Goal: Task Accomplishment & Management: Use online tool/utility

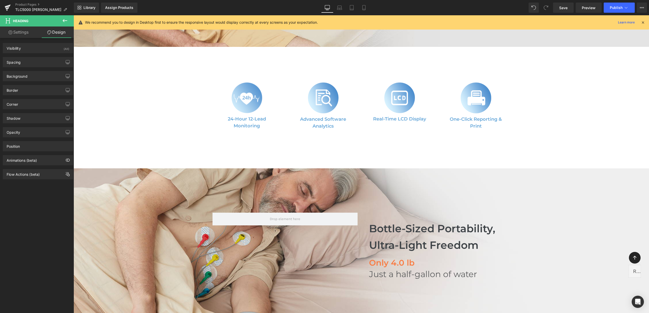
scroll to position [223, 0]
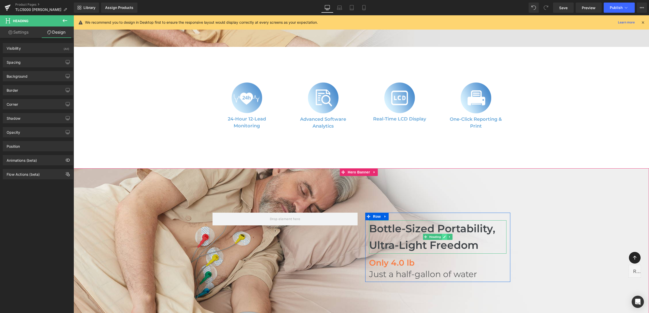
click at [443, 235] on icon at bounding box center [444, 236] width 3 height 3
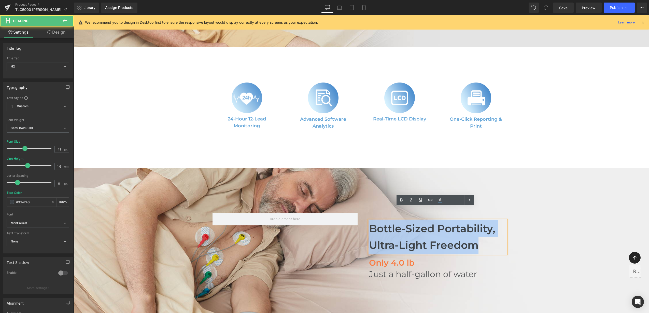
drag, startPoint x: 483, startPoint y: 231, endPoint x: 369, endPoint y: 216, distance: 115.1
click at [369, 220] on h2 "Bottle-Sized Portability, Ultra-Light Freedom" at bounding box center [437, 236] width 137 height 33
paste div "To enrich screen reader interactions, please activate Accessibility in Grammarl…"
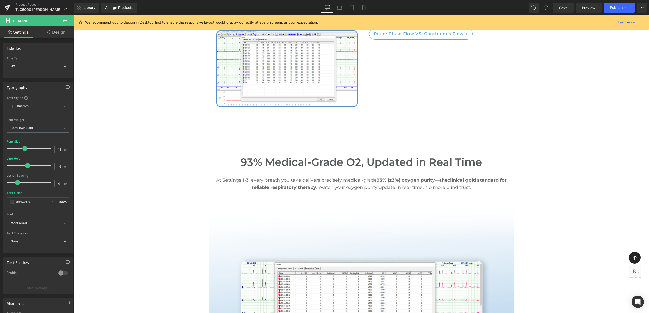
scroll to position [1240, 0]
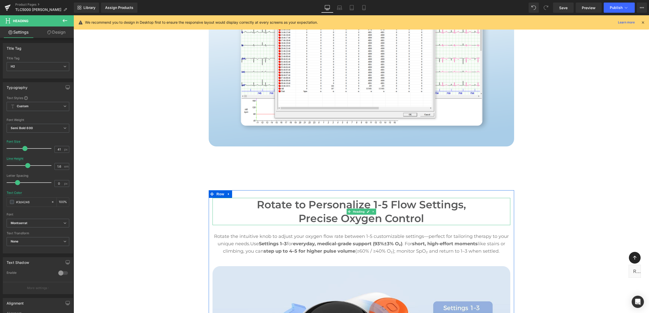
click at [396, 211] on h2 "Precise Oxygen Control" at bounding box center [361, 217] width 298 height 13
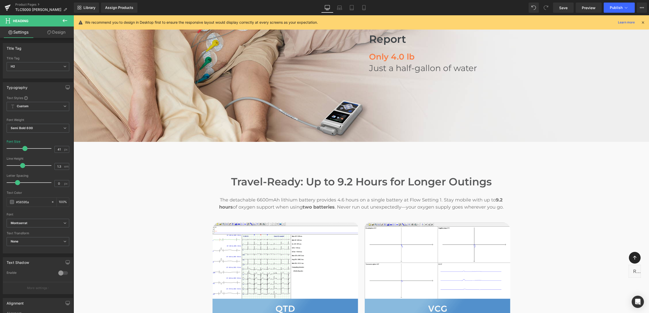
scroll to position [254, 0]
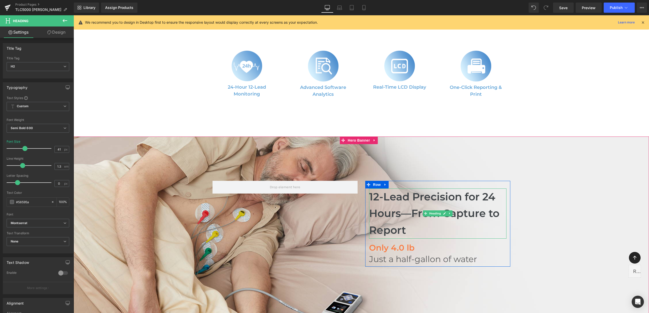
click at [429, 191] on h2 "12-Lead Precision for 24 Hours—From Capture to Report" at bounding box center [437, 213] width 137 height 50
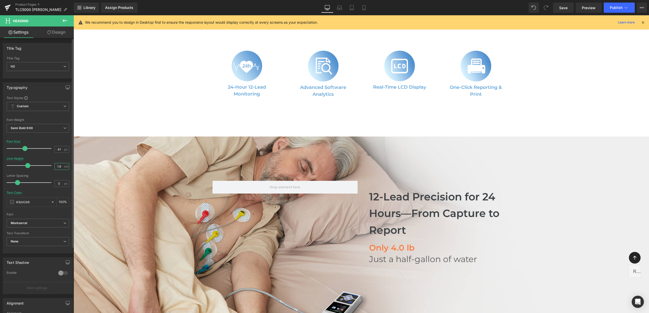
click at [59, 165] on input "1.6" at bounding box center [59, 166] width 9 height 6
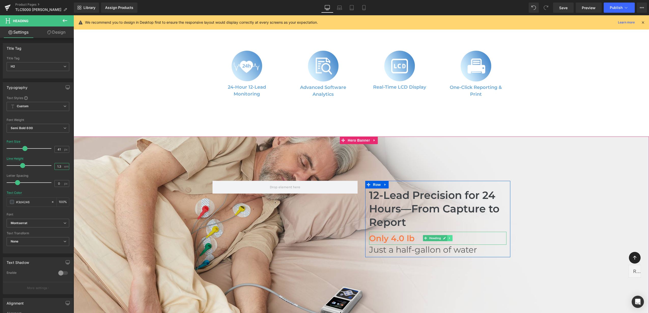
type input "1.3"
click at [447, 235] on link at bounding box center [449, 238] width 5 height 6
click at [449, 235] on link at bounding box center [451, 238] width 5 height 6
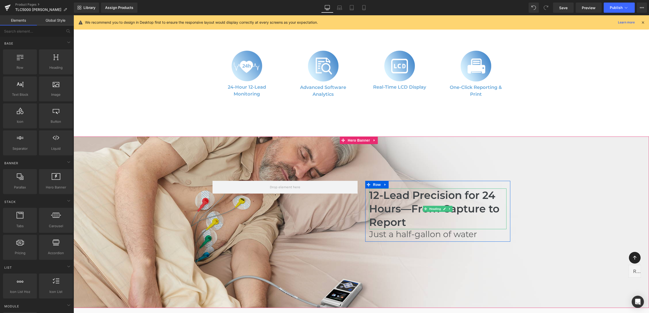
scroll to position [477, 0]
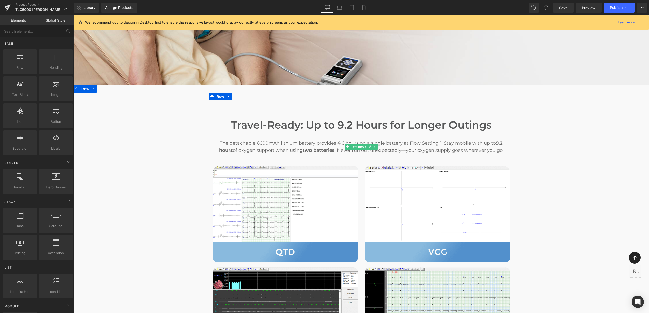
click at [356, 139] on div "The detachable 6600mAh lithium battery provides 4.6 hours on a single battery a…" at bounding box center [361, 146] width 298 height 15
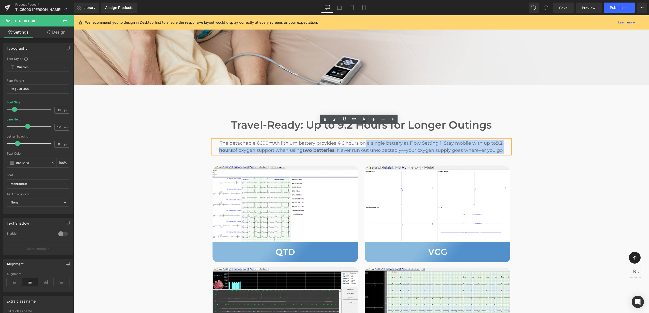
click at [575, 141] on div "Travel-Ready: Up to 9.2 Hours for Longer Outings Heading The detachable 6600mAh…" at bounding box center [361, 241] width 575 height 297
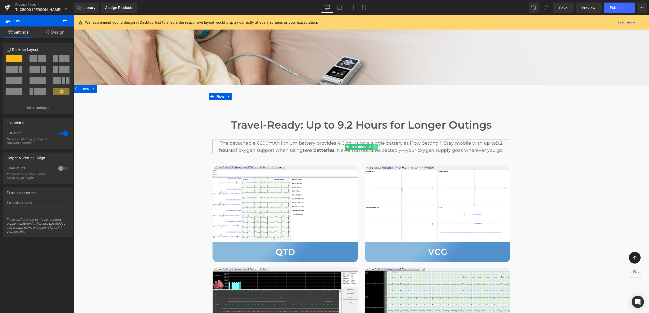
click at [373, 145] on icon at bounding box center [374, 146] width 3 height 3
click at [371, 145] on icon at bounding box center [372, 146] width 3 height 3
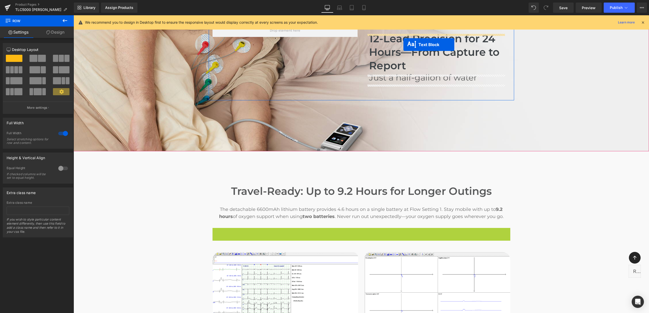
scroll to position [396, 0]
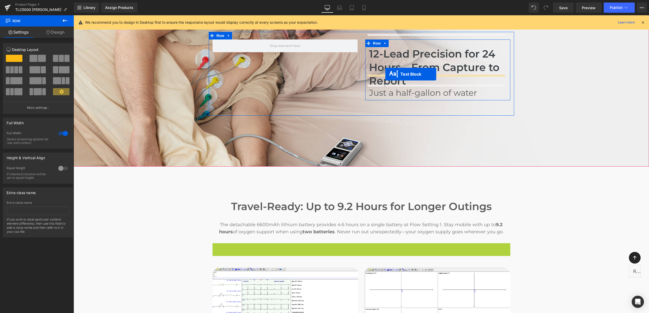
drag, startPoint x: 354, startPoint y: 154, endPoint x: 385, endPoint y: 74, distance: 86.1
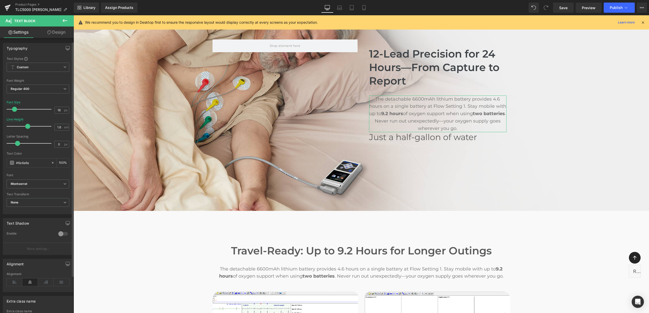
scroll to position [48, 0]
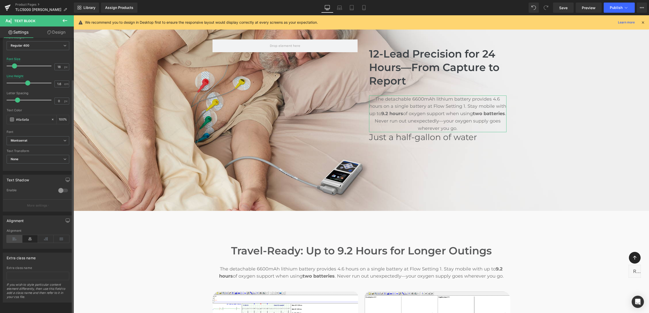
click at [14, 235] on icon at bounding box center [15, 239] width 16 height 8
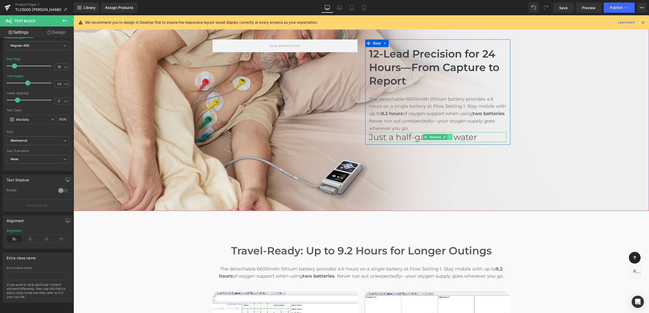
click at [448, 135] on icon at bounding box center [449, 136] width 3 height 3
click at [451, 136] on icon at bounding box center [452, 137] width 3 height 3
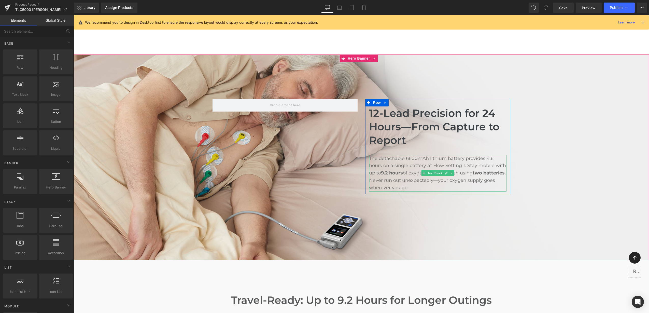
scroll to position [268, 0]
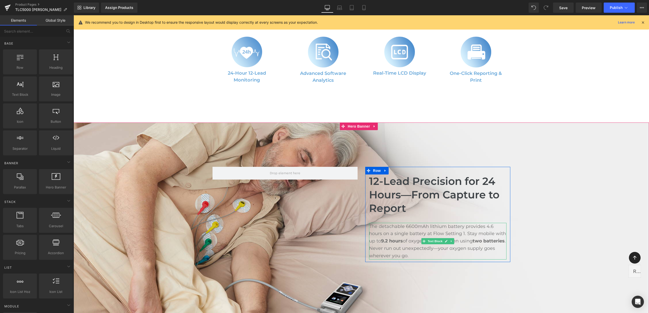
click at [424, 240] on p "The detachable 6600mAh lithium battery provides 4.6 hours on a single battery a…" at bounding box center [437, 241] width 137 height 37
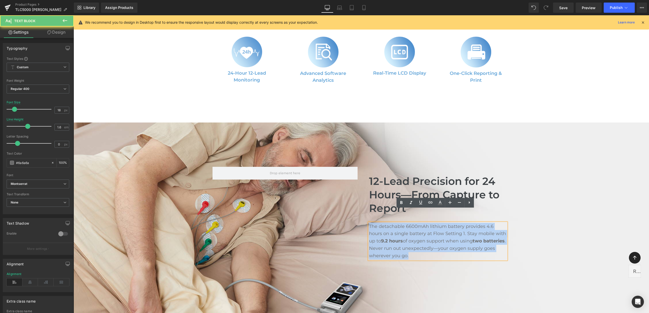
drag, startPoint x: 422, startPoint y: 243, endPoint x: 354, endPoint y: 201, distance: 79.9
click at [354, 201] on div "12-Lead Precision for 24 Hours—From Capture to Report Heading The detachable 66…" at bounding box center [361, 218] width 305 height 118
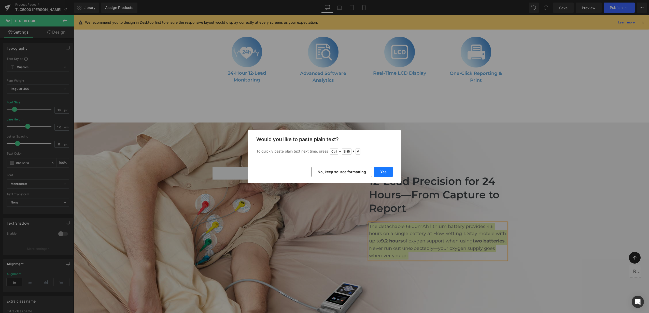
click at [385, 172] on button "Yes" at bounding box center [383, 172] width 19 height 10
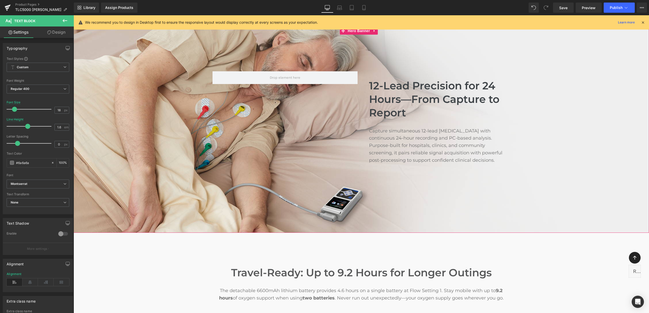
scroll to position [300, 0]
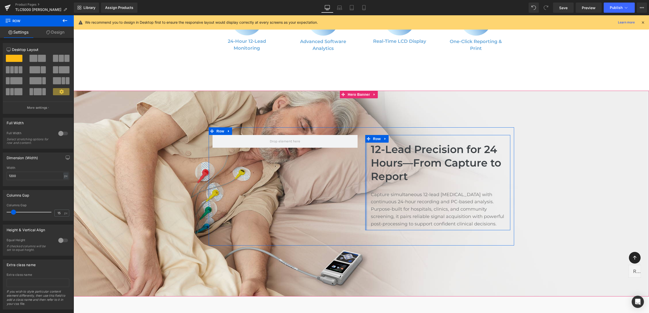
drag, startPoint x: 363, startPoint y: 165, endPoint x: 365, endPoint y: 169, distance: 3.8
click at [365, 169] on div "12-Lead Precision for 24 Hours—From Capture to Report Heading Capture simultane…" at bounding box center [437, 182] width 145 height 95
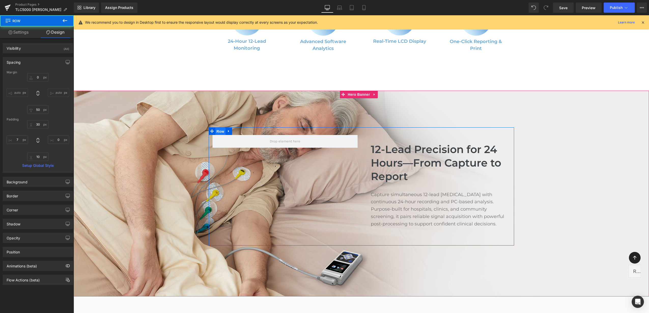
click at [220, 127] on span "Row" at bounding box center [220, 131] width 10 height 8
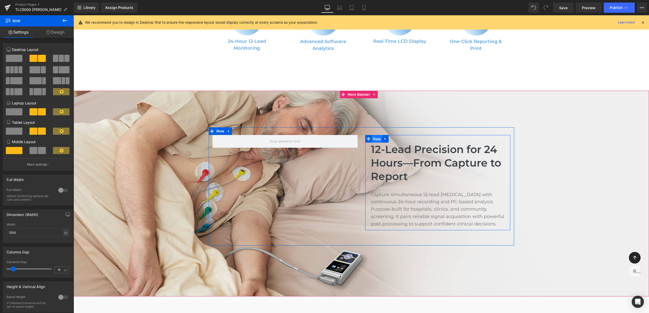
drag, startPoint x: 375, startPoint y: 126, endPoint x: 176, endPoint y: 44, distance: 214.8
click at [375, 135] on span "Row" at bounding box center [377, 139] width 10 height 8
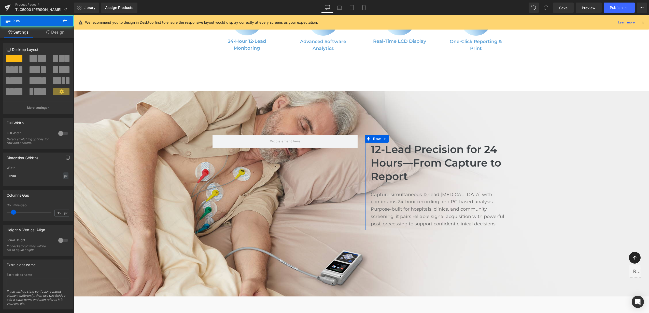
drag, startPoint x: 55, startPoint y: 32, endPoint x: 39, endPoint y: 63, distance: 35.0
click at [54, 32] on link "Design" at bounding box center [55, 31] width 37 height 11
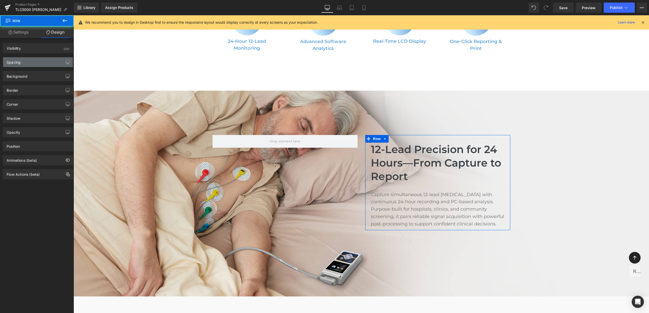
click at [39, 63] on div "Spacing" at bounding box center [38, 62] width 70 height 10
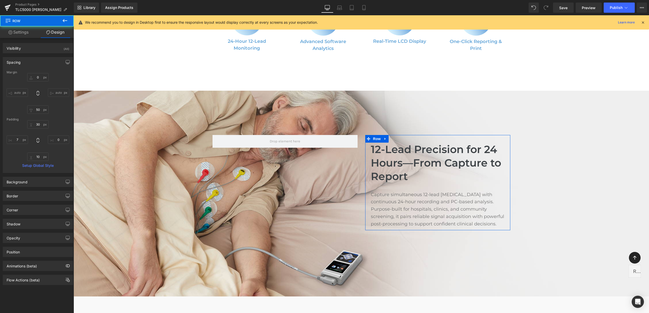
type input "0"
type input "50"
type input "30"
type input "0"
type input "10"
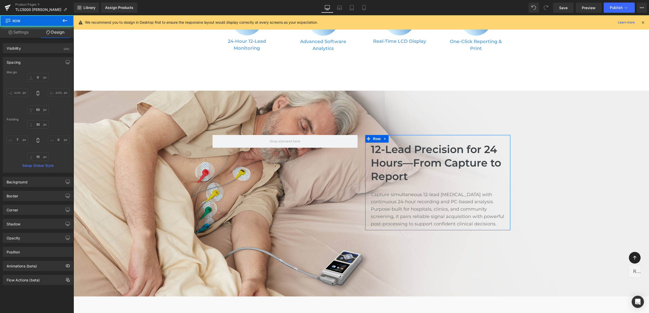
type input "7"
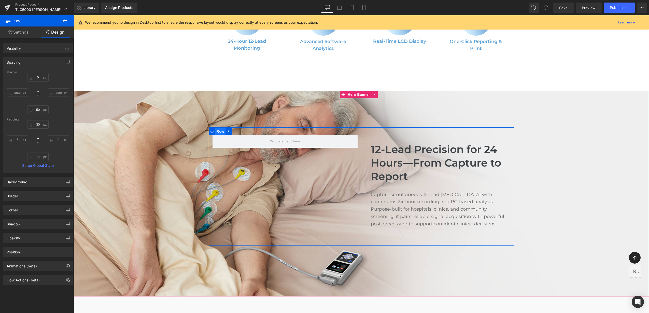
click at [216, 127] on span "Row" at bounding box center [220, 131] width 10 height 8
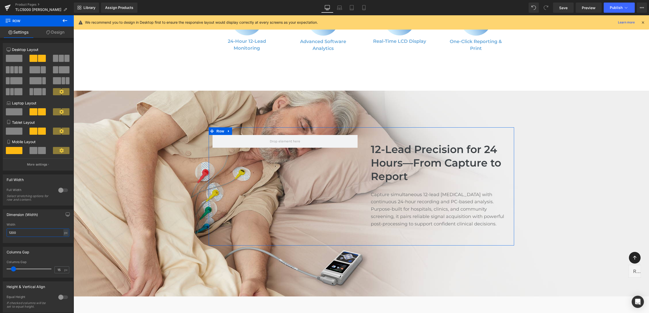
click at [12, 233] on input "1200" at bounding box center [38, 232] width 63 height 8
type input "1400"
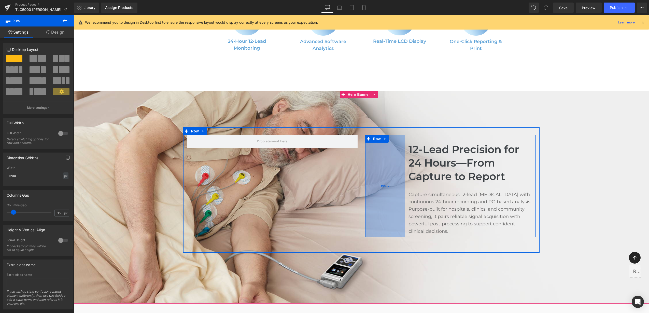
drag, startPoint x: 364, startPoint y: 156, endPoint x: 402, endPoint y: 157, distance: 37.9
click at [402, 157] on div "155px" at bounding box center [384, 186] width 39 height 103
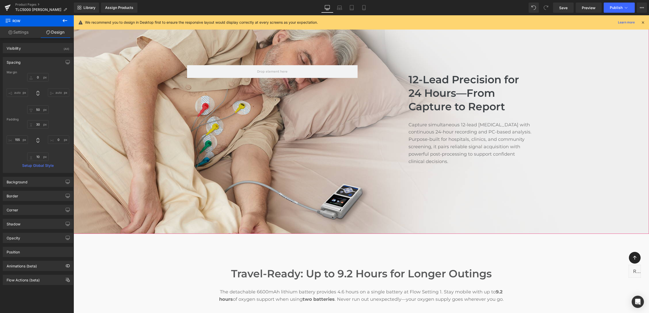
scroll to position [459, 0]
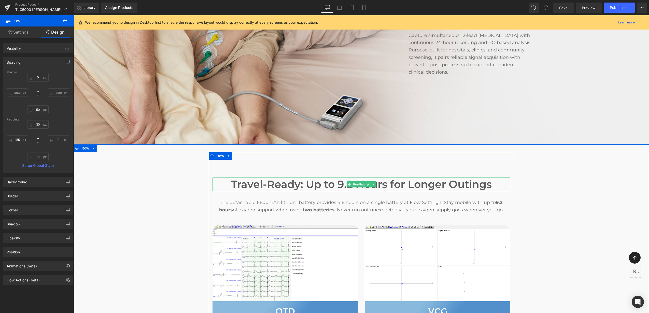
drag, startPoint x: 366, startPoint y: 164, endPoint x: 461, endPoint y: 163, distance: 94.9
click at [367, 183] on icon at bounding box center [368, 184] width 3 height 3
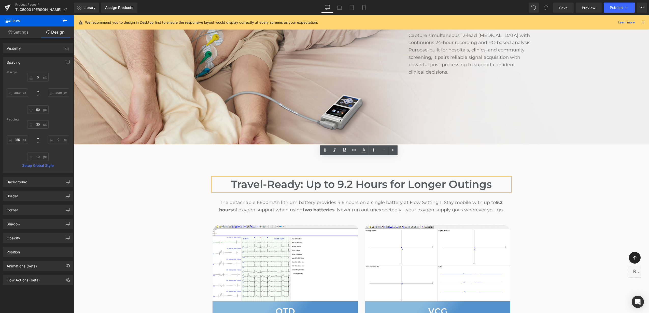
drag, startPoint x: 495, startPoint y: 165, endPoint x: 177, endPoint y: 161, distance: 317.8
click at [175, 161] on div "Travel-Ready: Up to 9.2 Hours for Longer Outings Heading The detachable 6600mAh…" at bounding box center [361, 300] width 575 height 297
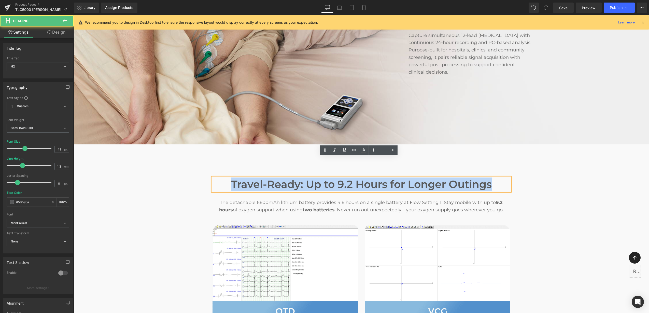
paste div "To enrich screen reader interactions, please activate Accessibility in Grammarl…"
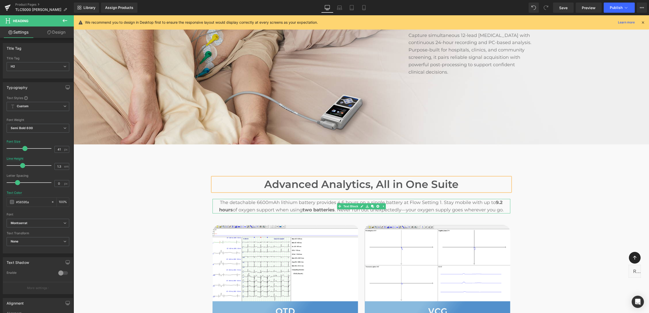
click at [321, 199] on p "The detachable 6600mAh lithium battery provides 4.6 hours on a single battery a…" at bounding box center [361, 206] width 298 height 15
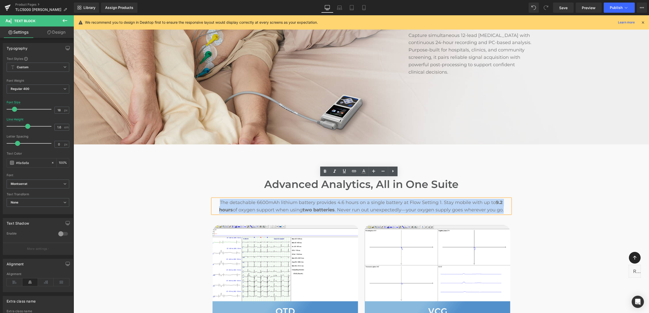
drag, startPoint x: 501, startPoint y: 191, endPoint x: 206, endPoint y: 181, distance: 295.2
click at [209, 181] on div "Advanced Analytics, All in One Suite Heading The detachable 6600mAh lithium bat…" at bounding box center [361, 300] width 305 height 246
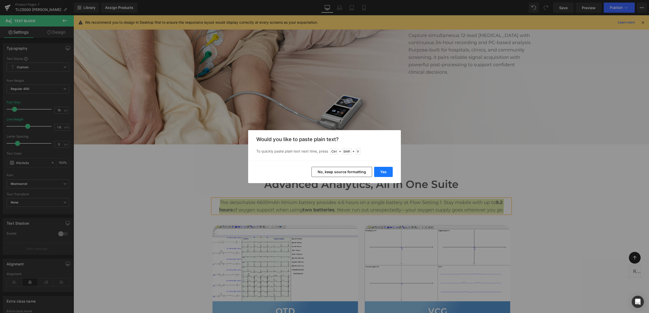
click at [385, 172] on button "Yes" at bounding box center [383, 172] width 19 height 10
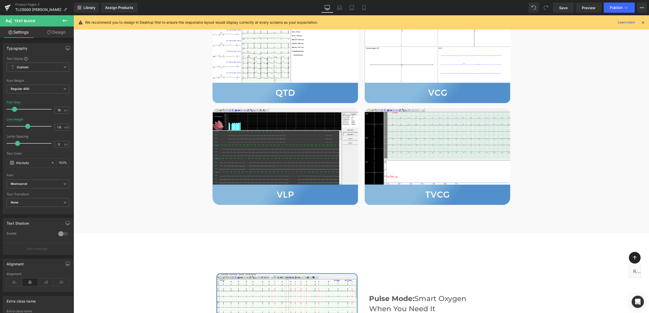
scroll to position [809, 0]
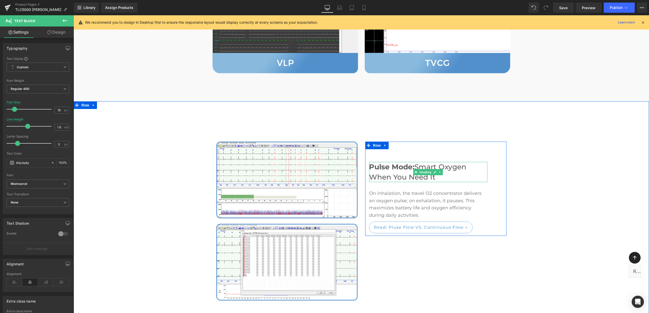
click at [418, 169] on span "Heading" at bounding box center [425, 172] width 14 height 6
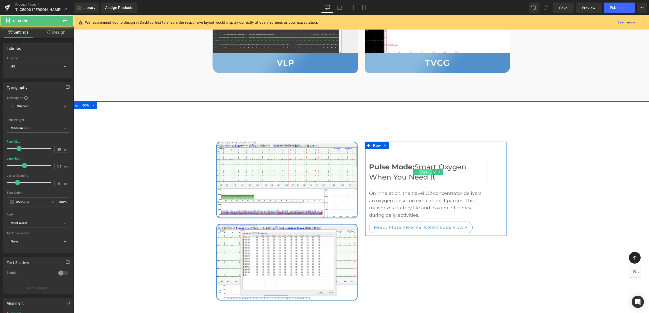
click at [430, 169] on span "Heading" at bounding box center [425, 172] width 14 height 6
click at [433, 170] on icon at bounding box center [434, 171] width 3 height 3
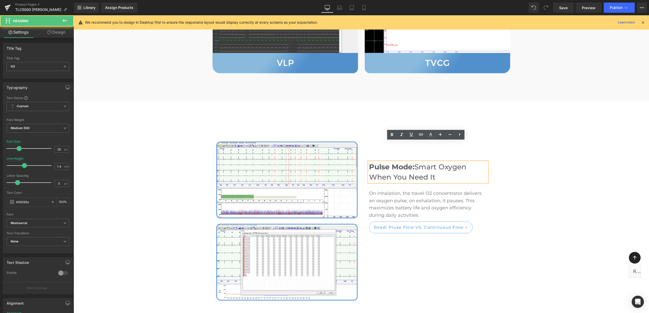
drag, startPoint x: 437, startPoint y: 156, endPoint x: 365, endPoint y: 143, distance: 73.0
click at [369, 162] on div "Pulse Mode: Smart Oxygen When You Need It" at bounding box center [428, 172] width 118 height 20
drag, startPoint x: 368, startPoint y: 143, endPoint x: 442, endPoint y: 155, distance: 75.0
click at [442, 162] on h3 "Pulse Mode: Smart Oxygen When You Need It" at bounding box center [428, 172] width 118 height 20
paste div "To enrich screen reader interactions, please activate Accessibility in Grammarl…"
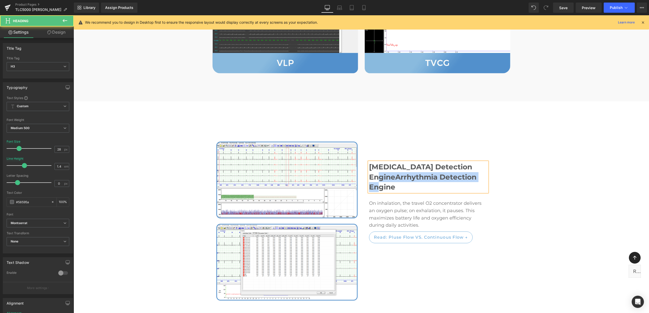
drag, startPoint x: 392, startPoint y: 154, endPoint x: 403, endPoint y: 168, distance: 18.0
click at [403, 168] on h3 "[MEDICAL_DATA] Detection EngineArrhythmia Detection Engine" at bounding box center [428, 177] width 118 height 30
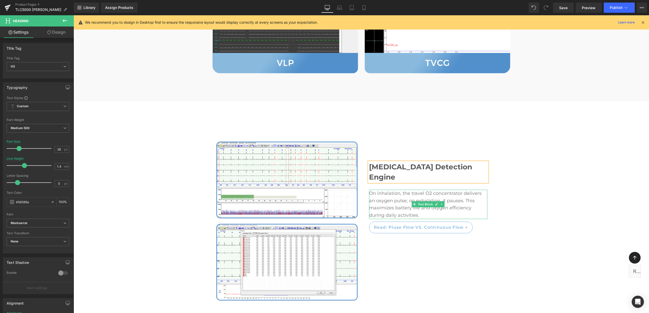
drag, startPoint x: 434, startPoint y: 173, endPoint x: 430, endPoint y: 175, distance: 4.5
click at [435, 203] on icon at bounding box center [436, 204] width 3 height 3
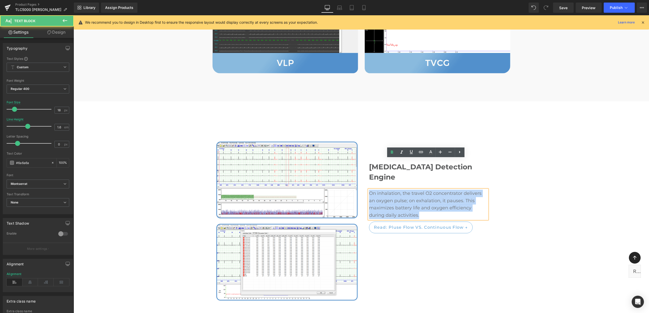
drag, startPoint x: 367, startPoint y: 160, endPoint x: 362, endPoint y: 156, distance: 6.5
click at [362, 156] on div "[MEDICAL_DATA] Detection Engine Heading On inhalation, the travel O2 concentrat…" at bounding box center [435, 188] width 149 height 94
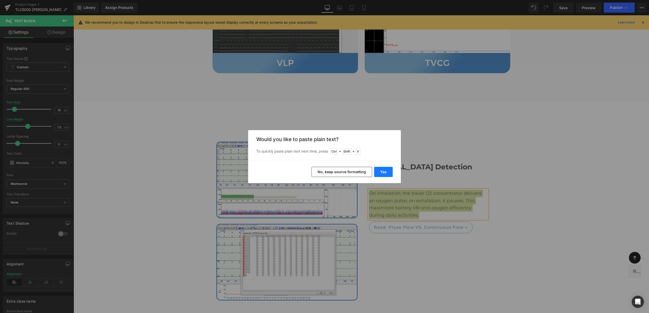
click at [379, 171] on button "Yes" at bounding box center [383, 172] width 19 height 10
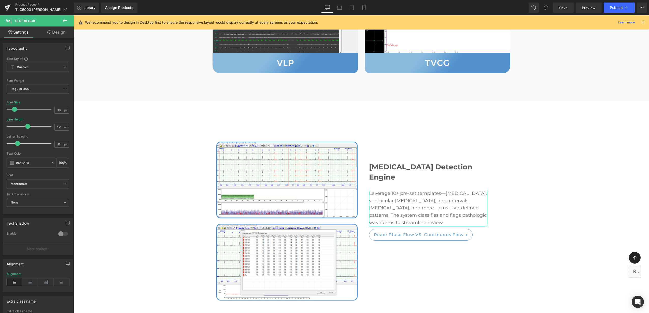
click at [61, 26] on link "Design" at bounding box center [56, 31] width 37 height 11
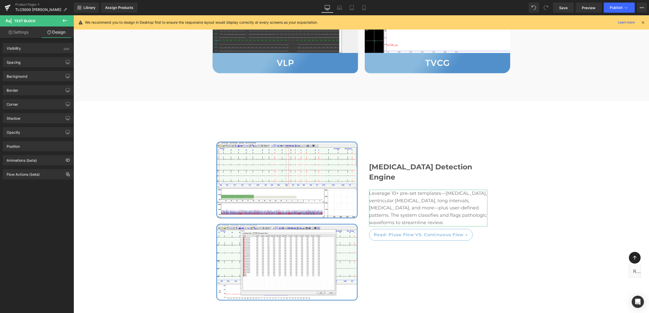
click at [17, 27] on link "Settings" at bounding box center [18, 31] width 37 height 11
type input "100"
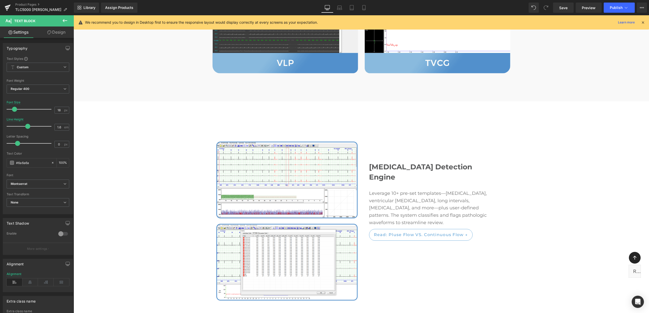
click at [63, 23] on icon at bounding box center [65, 21] width 6 height 6
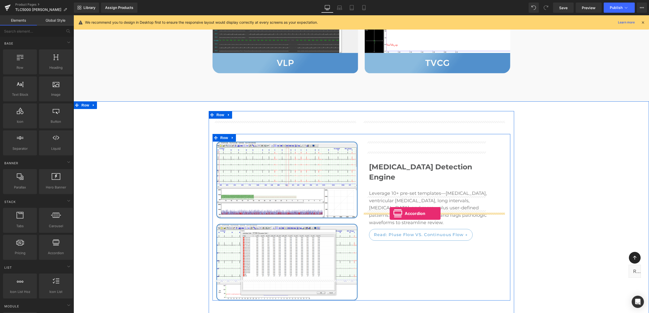
drag, startPoint x: 134, startPoint y: 264, endPoint x: 389, endPoint y: 213, distance: 260.8
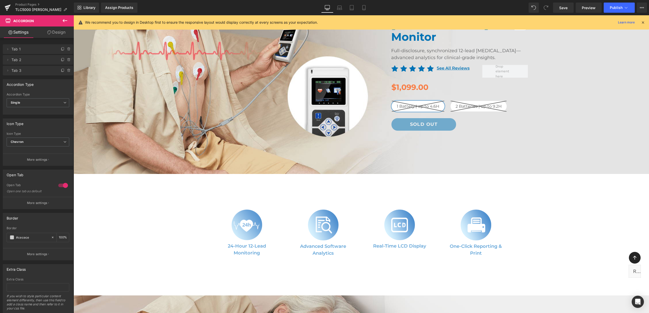
scroll to position [0, 0]
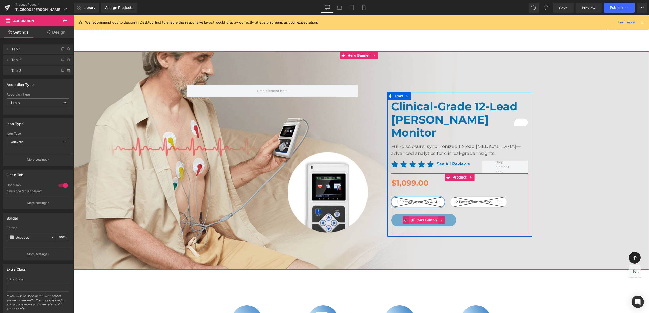
click at [423, 216] on span "(P) Cart Button" at bounding box center [423, 220] width 29 height 8
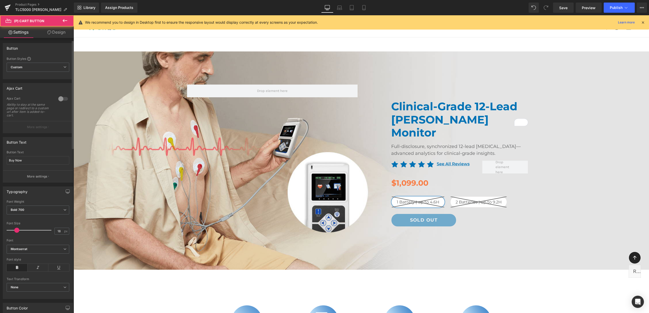
scroll to position [127, 0]
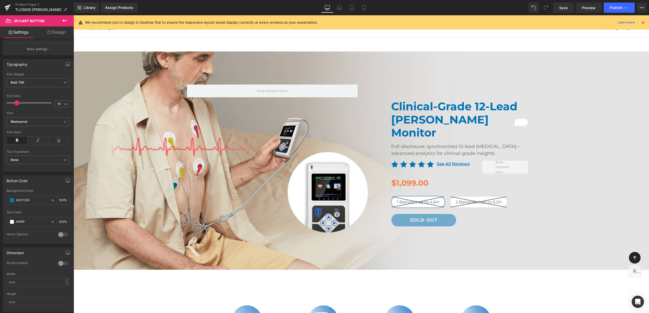
drag, startPoint x: 38, startPoint y: 200, endPoint x: -1, endPoint y: 198, distance: 39.2
click at [0, 198] on html "(P) Cart Button You are previewing how the will restyle your page. You can not …" at bounding box center [324, 156] width 649 height 313
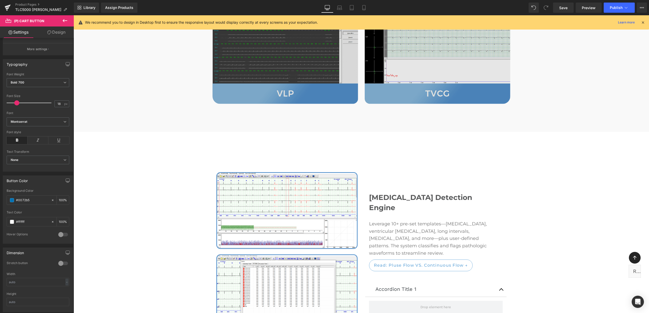
scroll to position [859, 0]
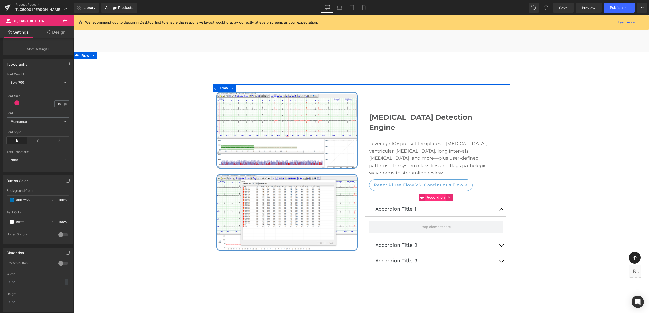
click at [431, 193] on span "Accordion" at bounding box center [435, 197] width 21 height 8
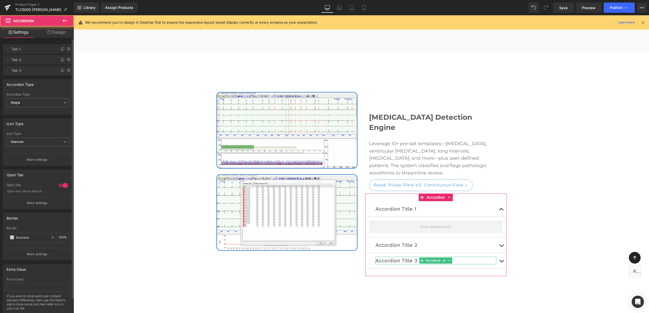
click at [67, 70] on icon at bounding box center [69, 70] width 4 height 4
click at [65, 70] on button "Delete" at bounding box center [63, 70] width 16 height 7
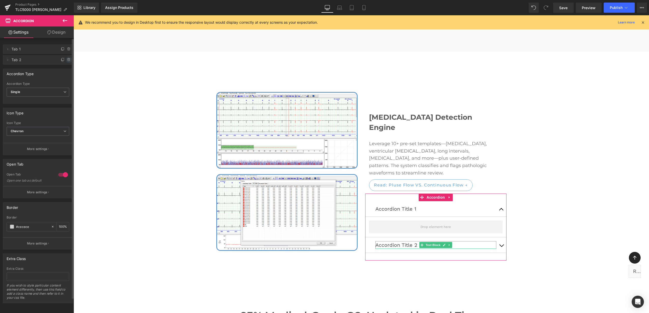
click at [68, 59] on icon at bounding box center [68, 58] width 1 height 1
click at [63, 61] on button "Delete" at bounding box center [63, 60] width 16 height 7
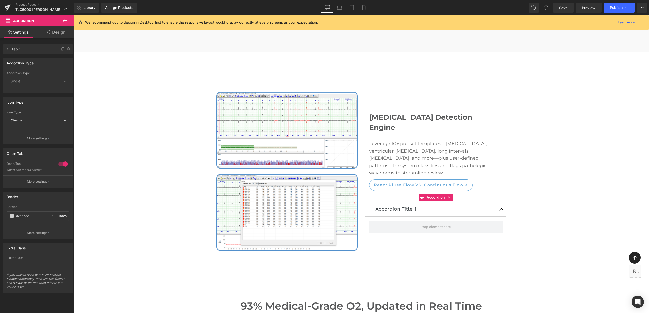
click at [59, 31] on link "Design" at bounding box center [56, 31] width 37 height 11
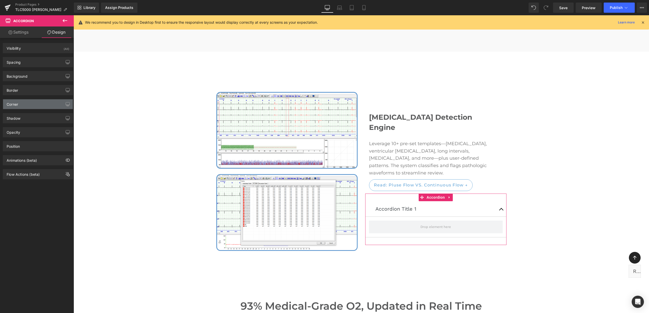
click at [26, 105] on div "Corner" at bounding box center [38, 104] width 70 height 10
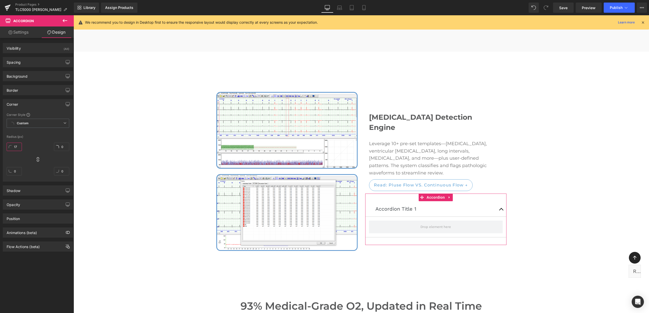
type input "174"
type input "1740"
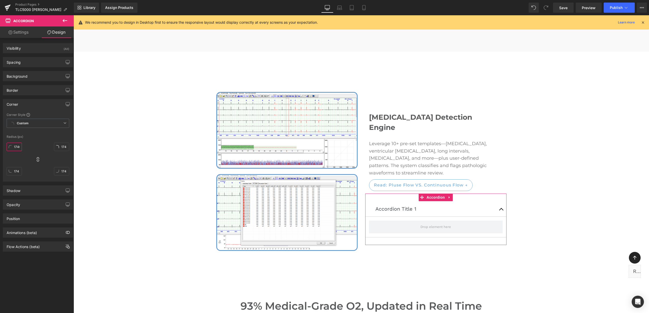
scroll to position [0, 1]
type input "1740"
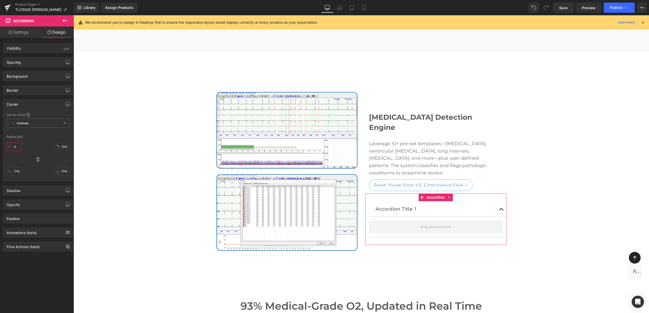
type input "0"
click at [31, 148] on div "0px 0 1740px 1740 1740px 1740 1740px 1740" at bounding box center [38, 160] width 63 height 41
click at [105, 143] on div "Image [MEDICAL_DATA] Detection Engine Heading Leverage 10+ pre-set templates—[M…" at bounding box center [361, 315] width 575 height 509
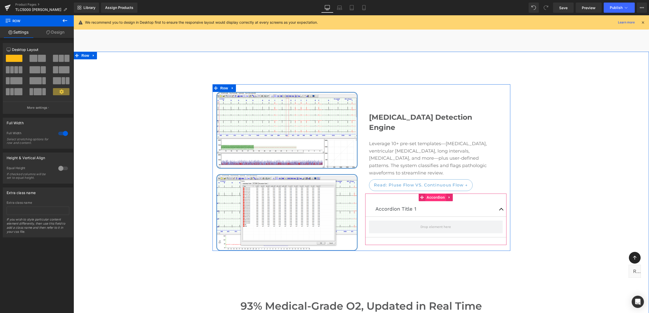
click at [435, 193] on span "Accordion" at bounding box center [435, 197] width 21 height 8
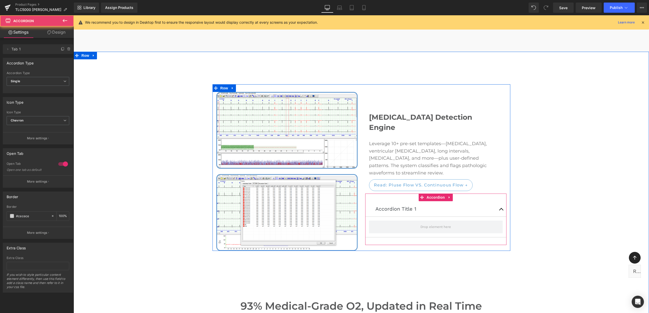
click at [501, 210] on span "button" at bounding box center [501, 210] width 0 height 0
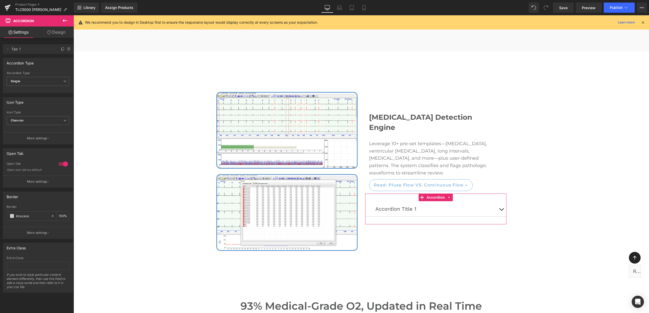
click at [60, 32] on link "Design" at bounding box center [56, 31] width 37 height 11
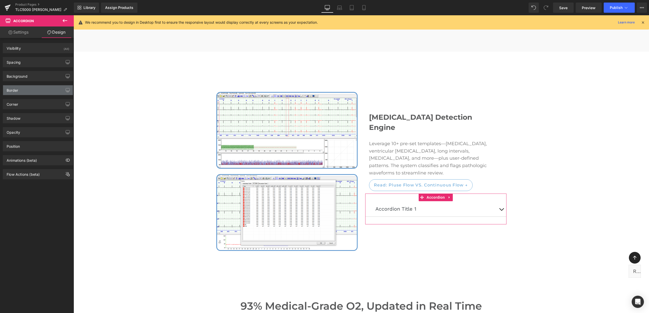
click at [29, 91] on div "Border" at bounding box center [38, 90] width 70 height 10
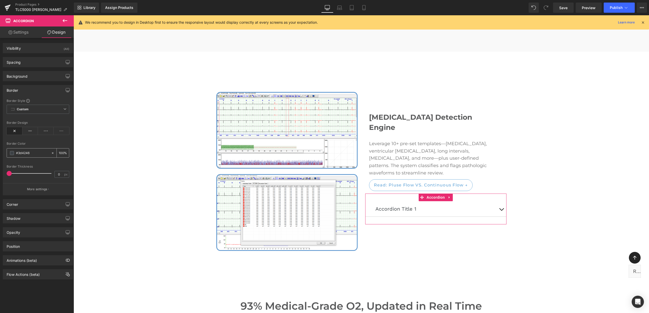
paste input "0072b5"
type input "#0072b5"
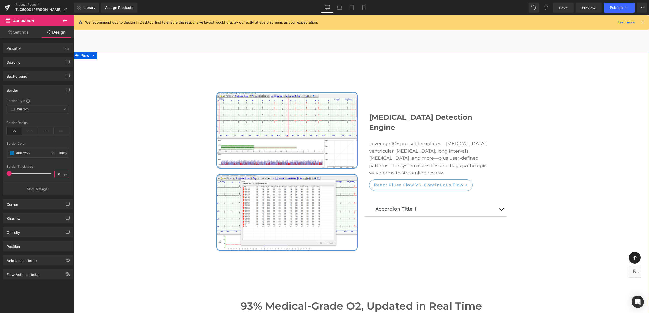
type input "2"
click at [99, 176] on div "Image [MEDICAL_DATA] Detection Engine Heading Leverage 10+ pre-set templates—[M…" at bounding box center [361, 315] width 575 height 509
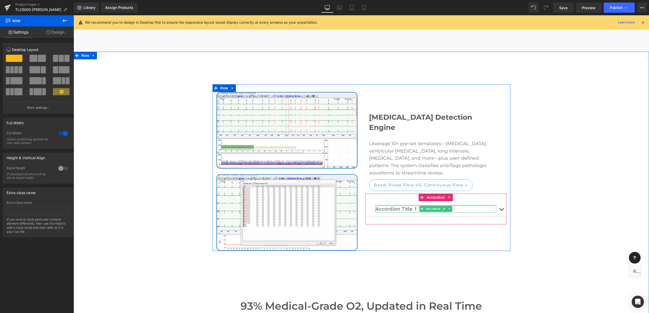
click at [429, 205] on div at bounding box center [435, 205] width 121 height 1
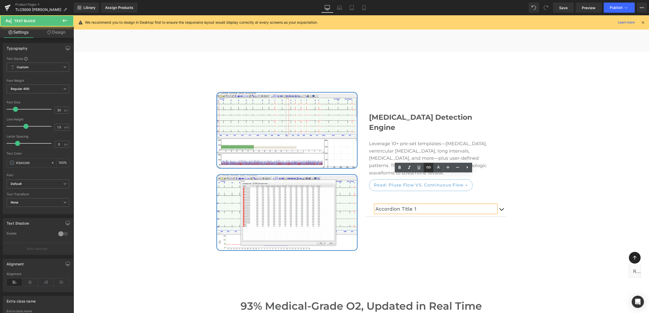
click at [432, 166] on link at bounding box center [429, 168] width 10 height 10
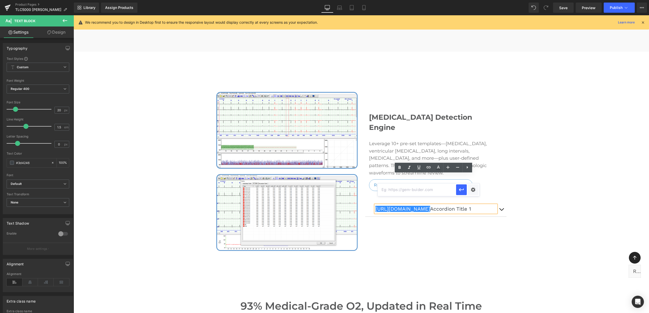
click at [547, 209] on div "Image [MEDICAL_DATA] Detection Engine Heading Leverage 10+ pre-set templates—[M…" at bounding box center [361, 315] width 575 height 509
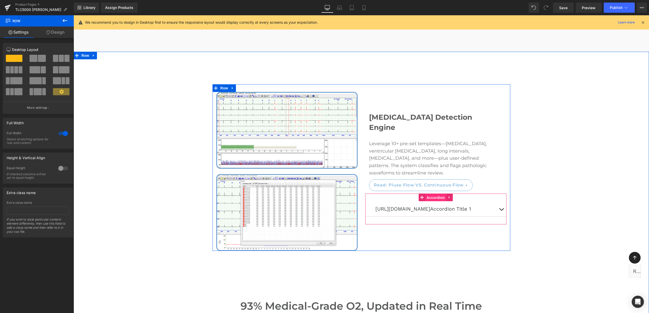
click at [432, 194] on span "Accordion" at bounding box center [435, 198] width 21 height 8
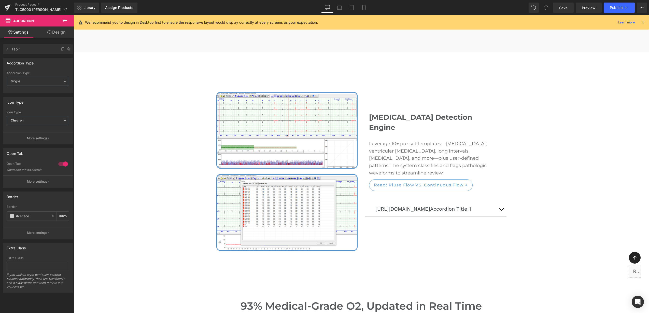
drag, startPoint x: 3, startPoint y: 217, endPoint x: -1, endPoint y: 218, distance: 4.1
click at [0, 218] on html "Accordion You are previewing how the will restyle your page. You can not edit E…" at bounding box center [324, 156] width 649 height 313
paste input "0072b5"
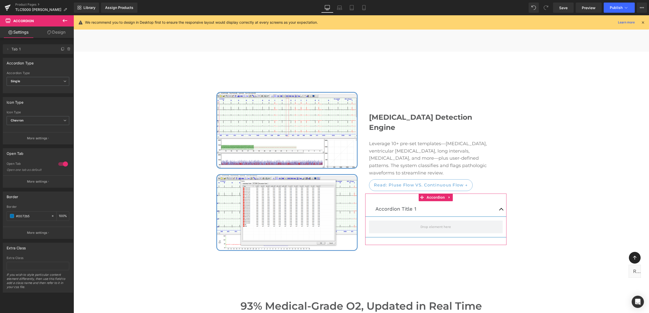
type input "#0072b5"
click at [54, 35] on link "Design" at bounding box center [56, 31] width 37 height 11
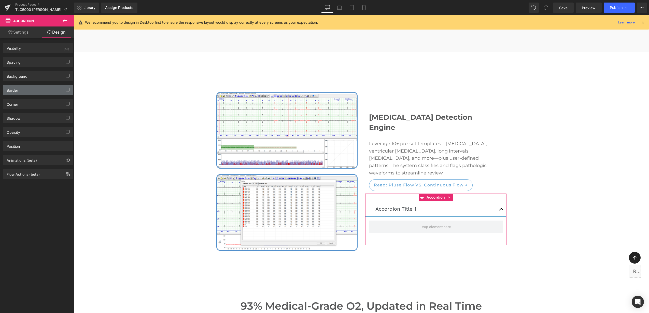
click at [36, 89] on div "Border" at bounding box center [38, 90] width 70 height 10
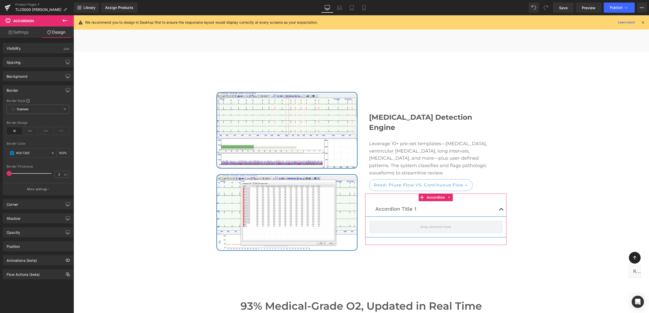
click at [47, 163] on div "Border Style Custom Custom Setup Global Style Custom Setup Global Style none Bo…" at bounding box center [38, 146] width 70 height 96
type input "1"
click at [50, 165] on div "Border Thickness" at bounding box center [38, 167] width 63 height 4
click at [29, 133] on icon at bounding box center [30, 131] width 16 height 8
click at [33, 204] on div "Corner" at bounding box center [38, 204] width 70 height 10
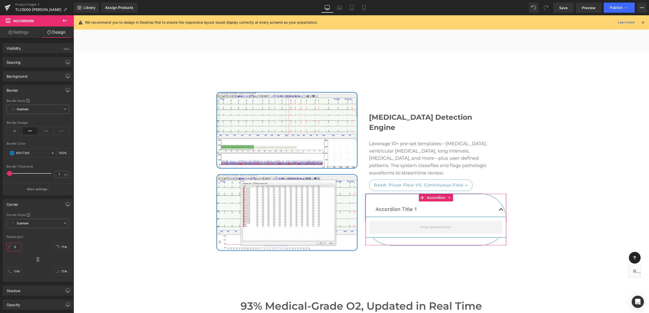
click at [17, 248] on input "0" at bounding box center [14, 246] width 15 height 8
type input "4"
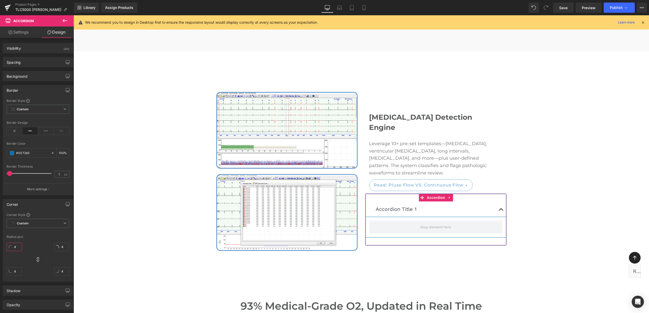
type input "40"
type input "4"
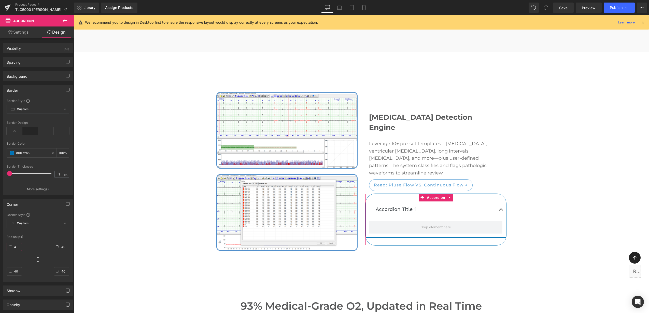
type input "4"
type input "1"
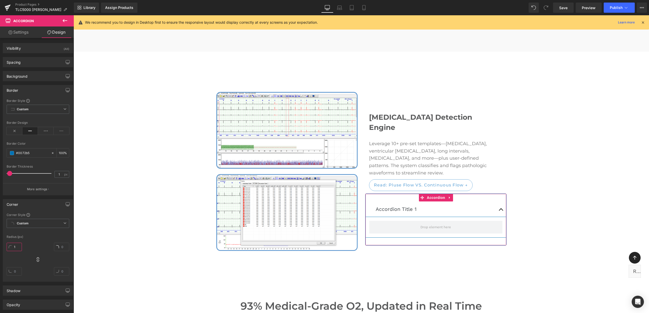
type input "1"
type input "12"
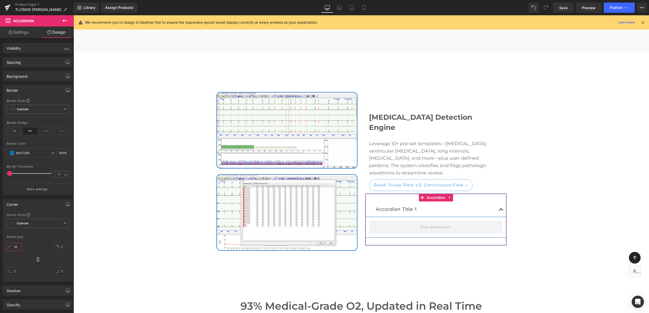
type input "12"
type input "1"
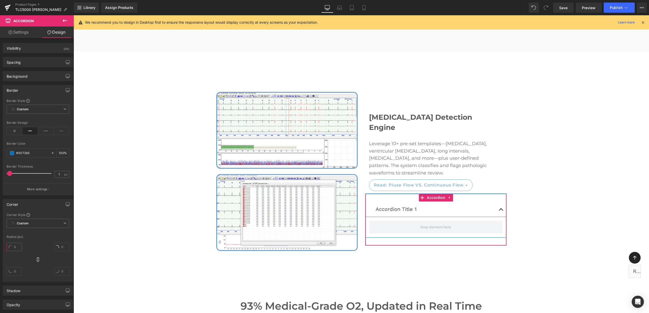
type input "2"
type input "20"
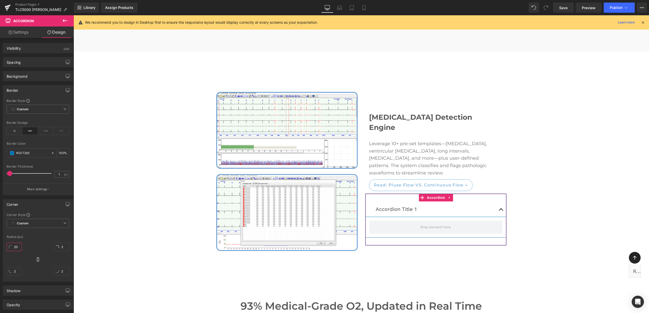
type input "20"
type input "2"
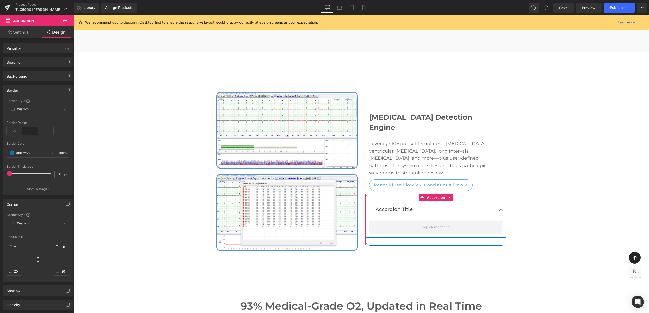
type input "2"
type input "3"
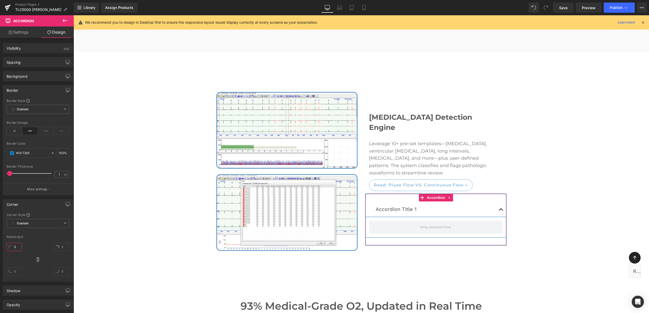
type input "3"
type input "30"
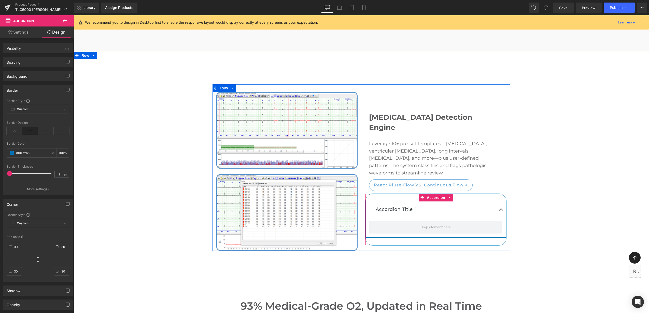
click at [501, 211] on span "button" at bounding box center [501, 211] width 0 height 0
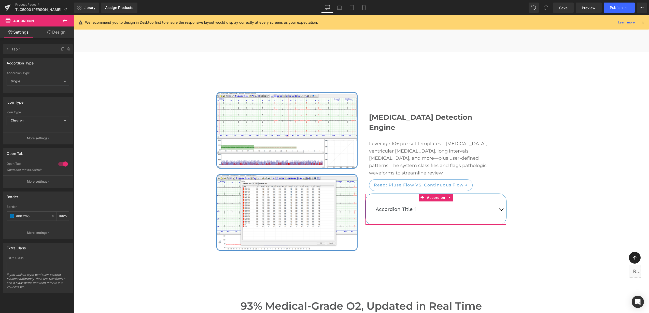
click at [55, 37] on link "Design" at bounding box center [56, 31] width 37 height 11
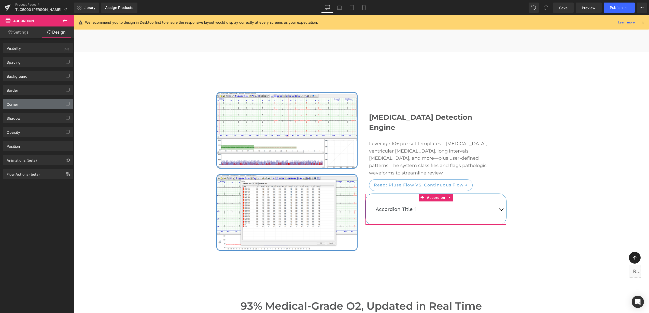
click at [28, 103] on div "Corner" at bounding box center [38, 104] width 70 height 10
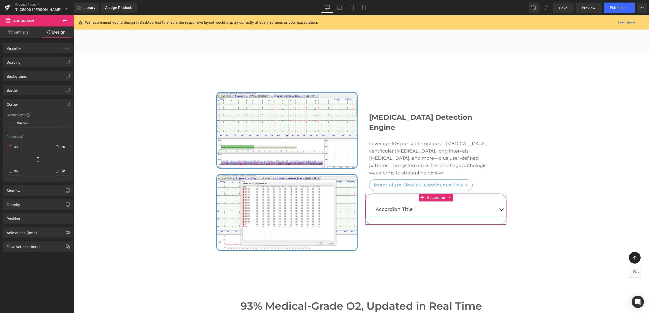
click at [17, 146] on input "30" at bounding box center [14, 146] width 15 height 8
type input "4"
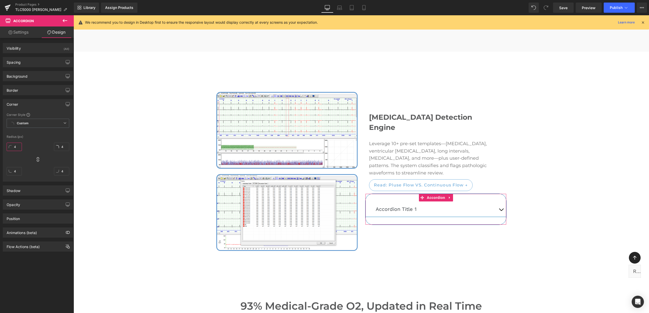
type input "40"
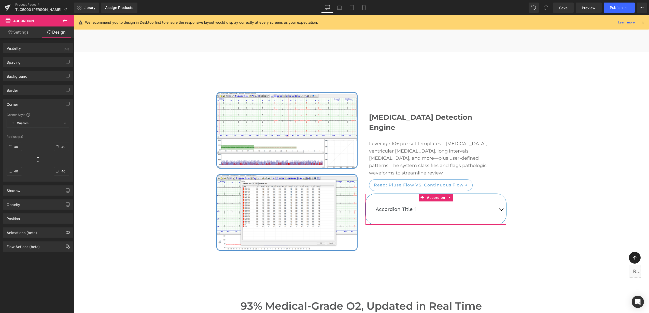
drag, startPoint x: 34, startPoint y: 67, endPoint x: 34, endPoint y: 70, distance: 3.6
click at [34, 67] on div "Spacing" at bounding box center [38, 62] width 70 height 10
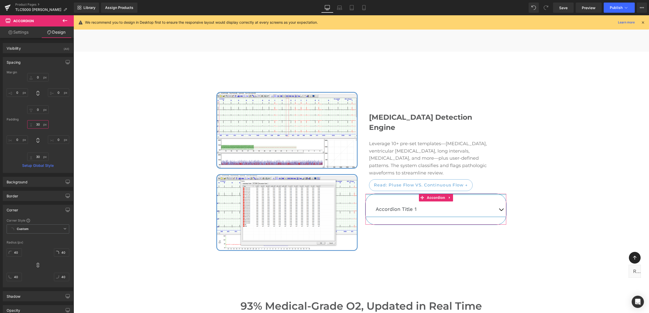
click at [38, 125] on input "30" at bounding box center [37, 124] width 21 height 8
type input "0"
click at [36, 159] on input "30" at bounding box center [37, 156] width 21 height 8
type input "0"
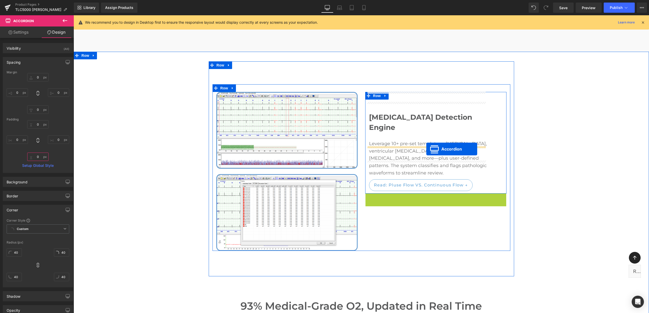
drag, startPoint x: 433, startPoint y: 169, endPoint x: 426, endPoint y: 149, distance: 21.4
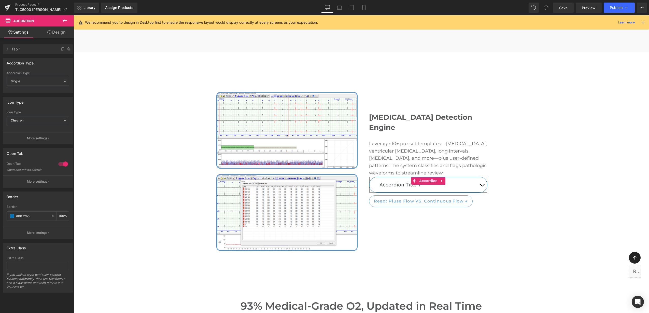
click at [55, 38] on div "Delete Cancel Tab 1 Tab 1 Name Tab 1 #FFFFFF Background #ffffff 100 % Accordion…" at bounding box center [38, 165] width 76 height 254
click at [53, 32] on link "Design" at bounding box center [56, 31] width 37 height 11
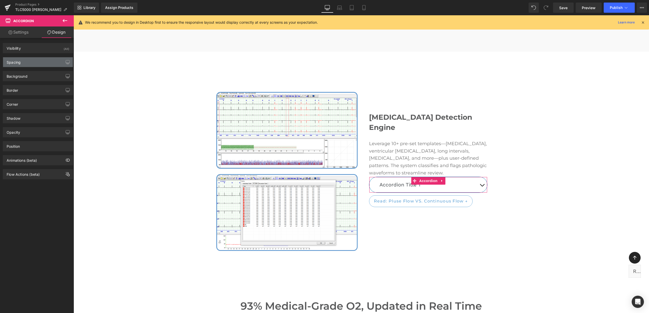
type input "0"
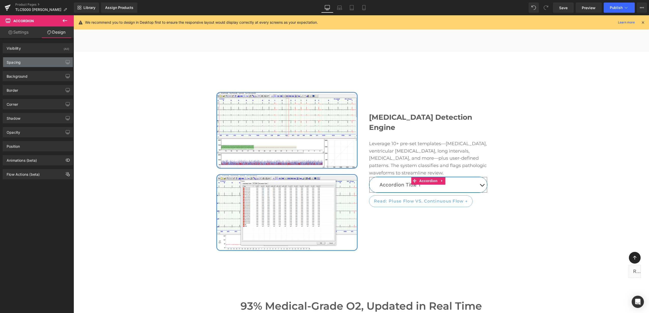
type input "0"
click at [31, 62] on div "Spacing" at bounding box center [38, 62] width 70 height 10
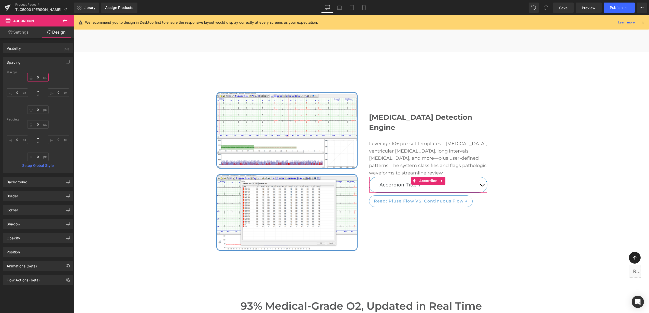
drag, startPoint x: 37, startPoint y: 77, endPoint x: 25, endPoint y: 66, distance: 15.5
click at [37, 77] on input "0" at bounding box center [37, 77] width 21 height 8
type input "20"
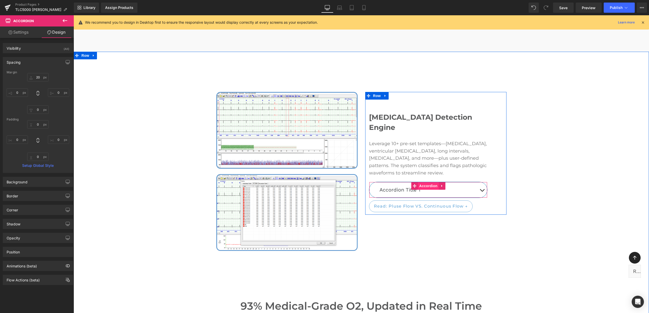
click at [421, 182] on span "Accordion" at bounding box center [428, 186] width 21 height 8
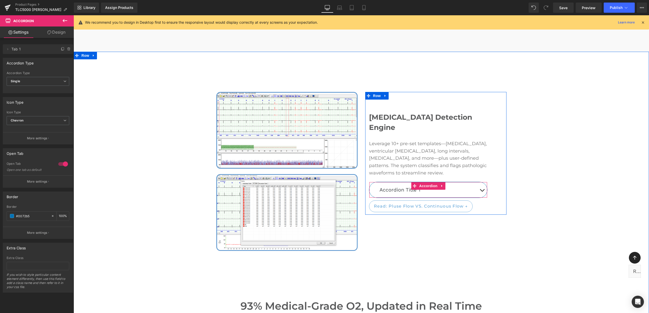
click at [482, 191] on span "button" at bounding box center [482, 191] width 0 height 0
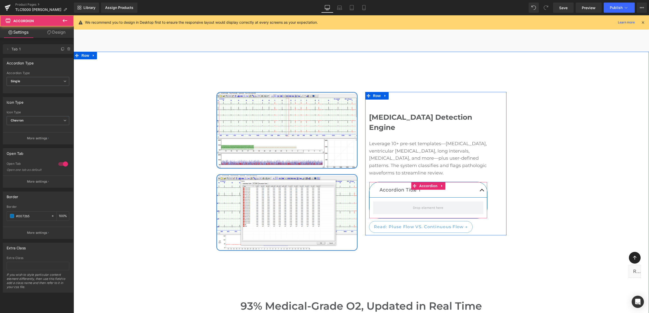
click at [477, 182] on button "button" at bounding box center [482, 189] width 10 height 15
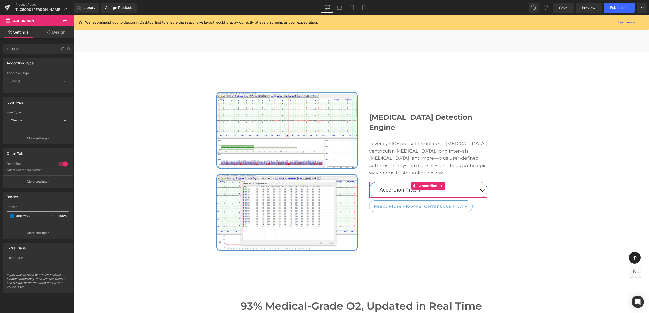
click at [51, 215] on icon at bounding box center [53, 216] width 4 height 4
type input "none"
type input "0"
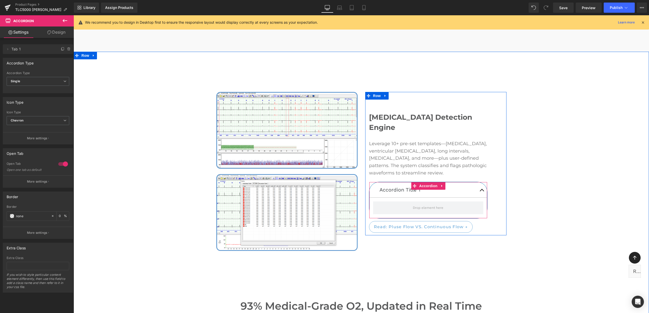
click at [482, 191] on span "button" at bounding box center [482, 191] width 0 height 0
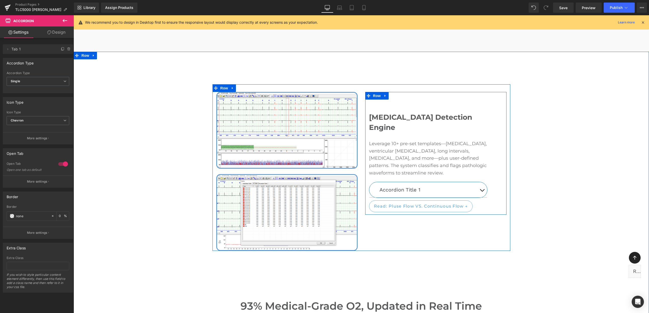
click at [74, 15] on div at bounding box center [74, 15] width 0 height 0
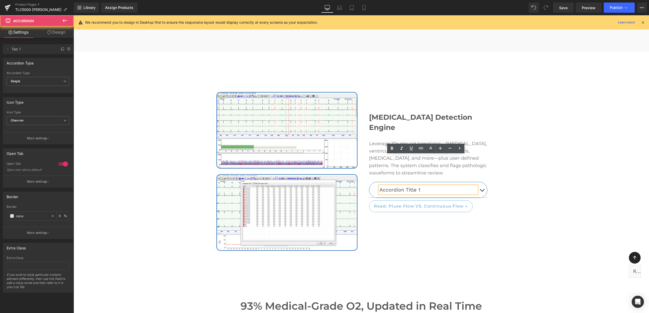
click at [477, 182] on button "button" at bounding box center [482, 189] width 10 height 15
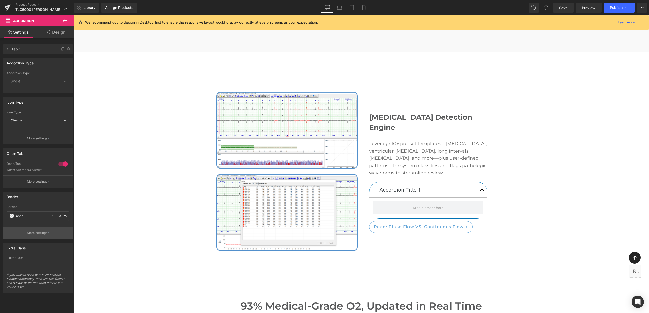
click at [42, 231] on p "More settings" at bounding box center [37, 232] width 20 height 5
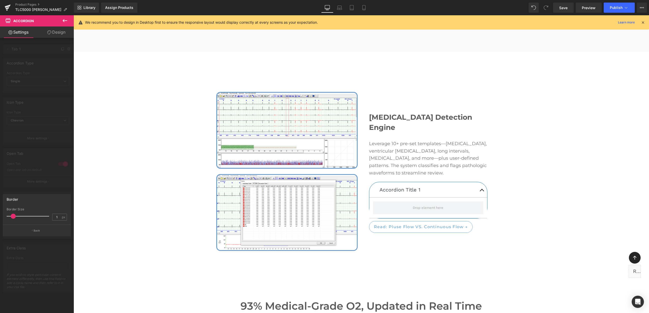
type input "0"
drag, startPoint x: 13, startPoint y: 215, endPoint x: -1, endPoint y: 216, distance: 14.5
click at [0, 216] on html "Accordion You are previewing how the will restyle your page. You can not edit E…" at bounding box center [324, 156] width 649 height 313
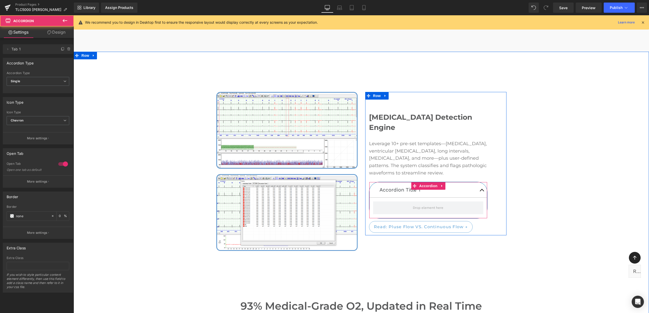
click at [483, 182] on button "button" at bounding box center [482, 189] width 10 height 15
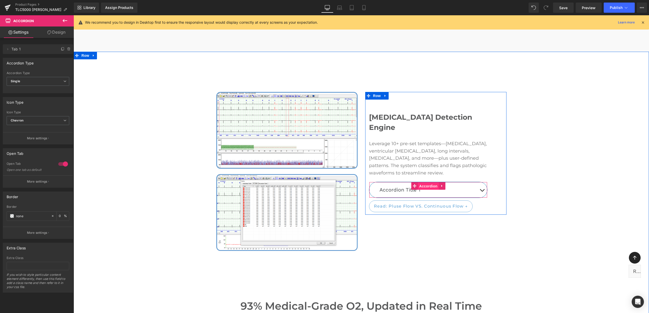
click at [425, 182] on span "Accordion" at bounding box center [428, 186] width 21 height 8
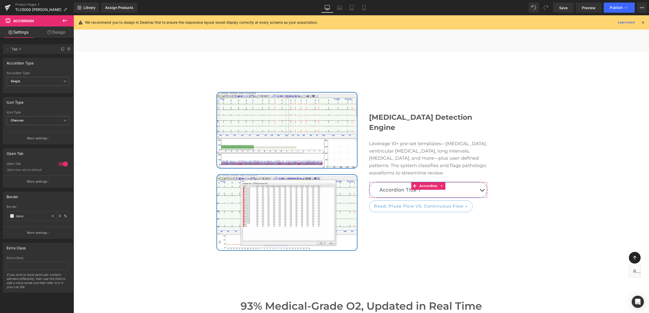
click at [50, 33] on icon at bounding box center [49, 32] width 4 height 4
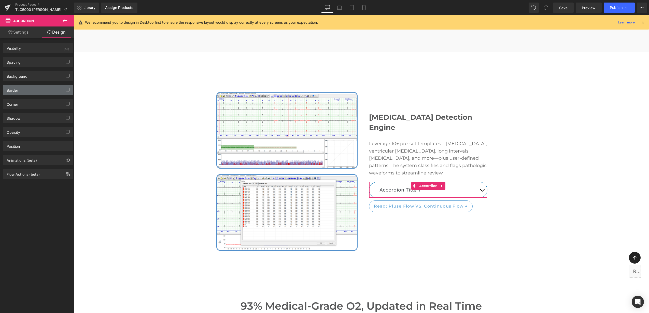
click at [20, 91] on div "Border" at bounding box center [38, 90] width 70 height 10
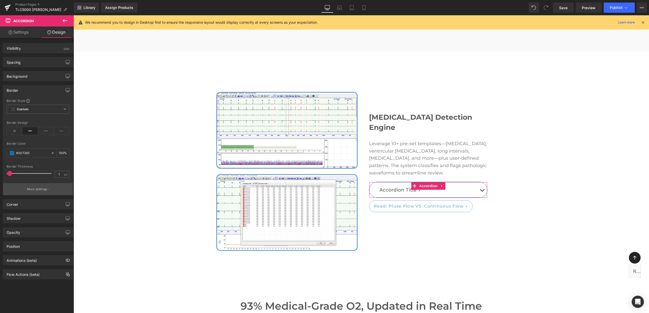
click at [33, 187] on p "More settings" at bounding box center [37, 189] width 20 height 5
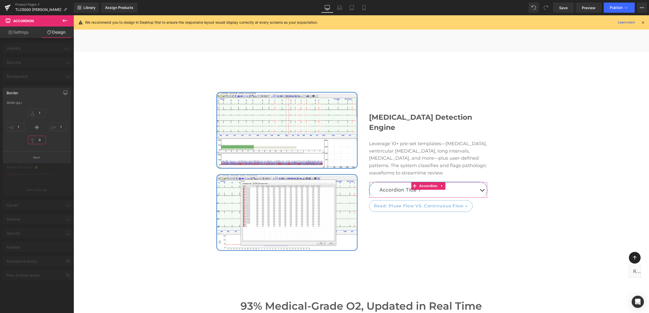
drag, startPoint x: 41, startPoint y: 138, endPoint x: 37, endPoint y: 139, distance: 3.6
click at [37, 139] on input "0" at bounding box center [37, 140] width 18 height 8
click at [59, 142] on div "1px 1 1px 1 0px 0 1px 1" at bounding box center [37, 127] width 60 height 41
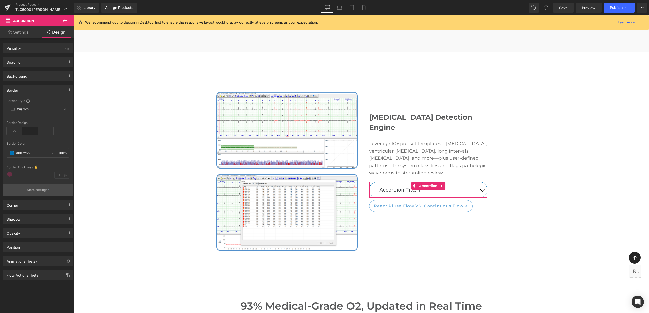
click at [39, 192] on button "More settings" at bounding box center [38, 190] width 70 height 12
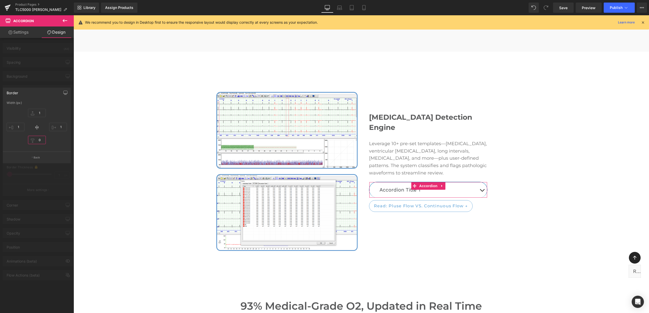
click at [40, 142] on input "0" at bounding box center [37, 140] width 18 height 8
type input "1"
click at [59, 141] on div "1px 1 1px 1 1px 1 1px 1" at bounding box center [37, 127] width 60 height 41
click at [40, 157] on p "Back" at bounding box center [37, 157] width 7 height 4
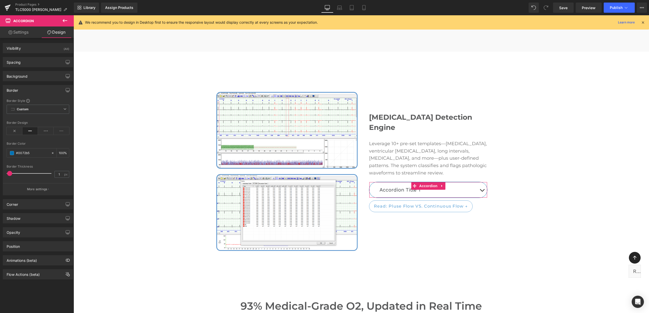
click at [13, 86] on div "Border" at bounding box center [12, 88] width 11 height 7
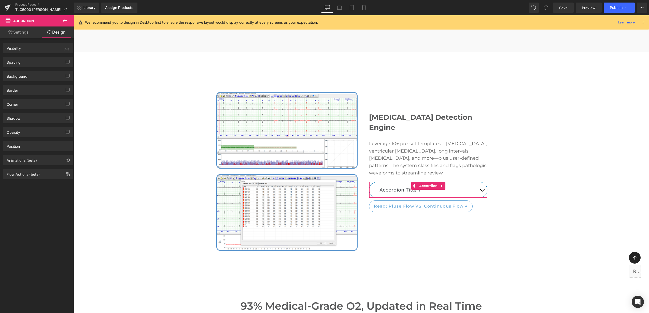
click at [21, 32] on link "Settings" at bounding box center [18, 31] width 37 height 11
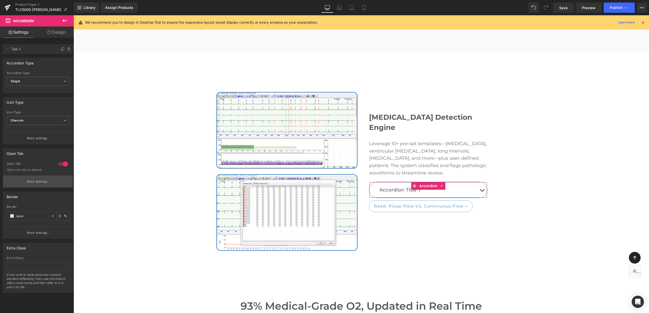
click at [38, 177] on button "More settings" at bounding box center [38, 181] width 70 height 12
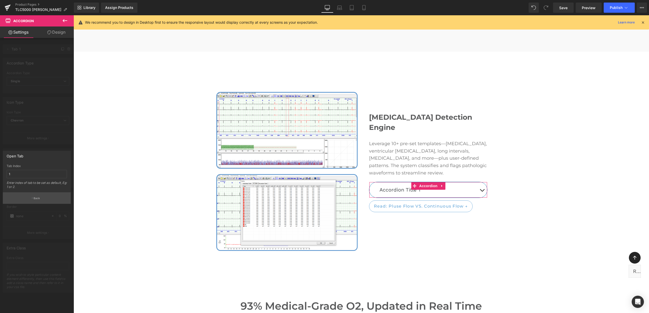
click at [36, 194] on button "Back" at bounding box center [37, 197] width 68 height 11
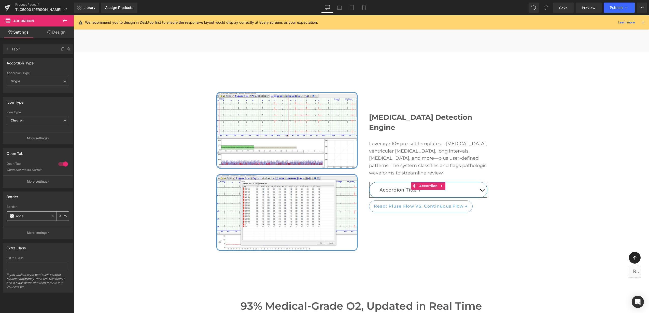
click at [21, 214] on input "none" at bounding box center [32, 216] width 33 height 6
drag, startPoint x: 33, startPoint y: 215, endPoint x: 13, endPoint y: 217, distance: 19.7
click at [13, 217] on div "none" at bounding box center [29, 215] width 44 height 9
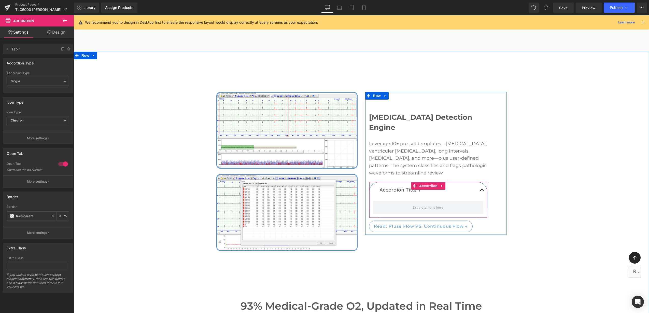
type input "transparent"
click at [480, 182] on button "button" at bounding box center [482, 189] width 10 height 15
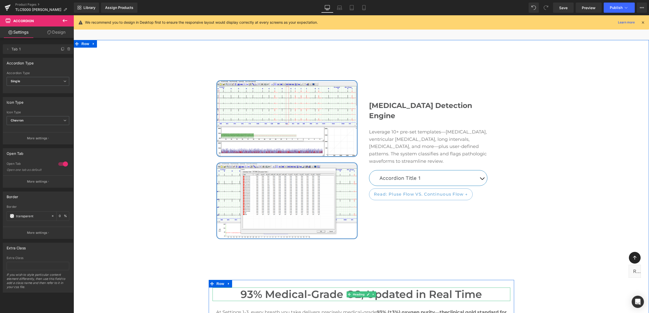
scroll to position [795, 0]
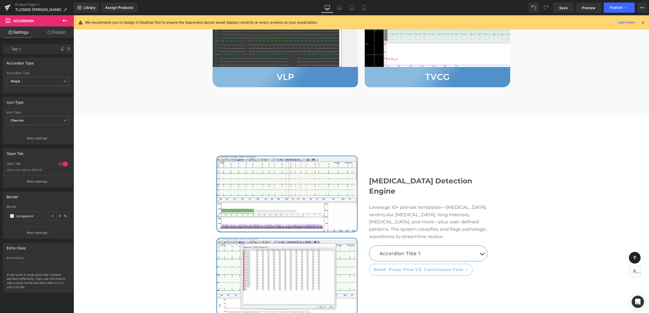
click at [63, 18] on icon at bounding box center [65, 21] width 6 height 6
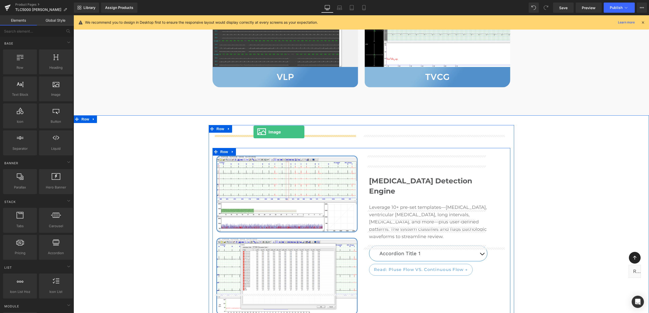
drag, startPoint x: 131, startPoint y: 108, endPoint x: 253, endPoint y: 132, distance: 124.4
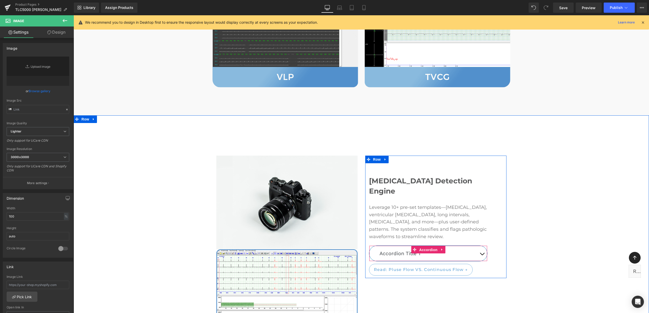
click at [420, 246] on span "Accordion" at bounding box center [428, 250] width 21 height 8
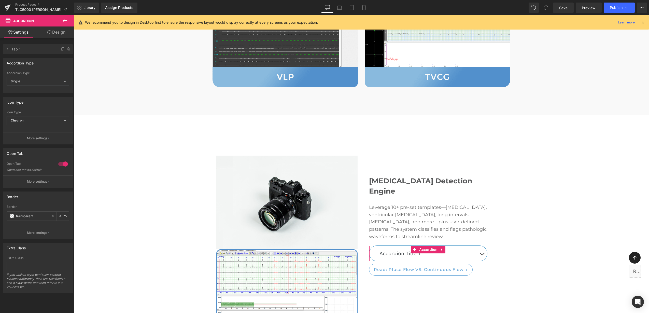
click at [55, 31] on link "Design" at bounding box center [56, 31] width 37 height 11
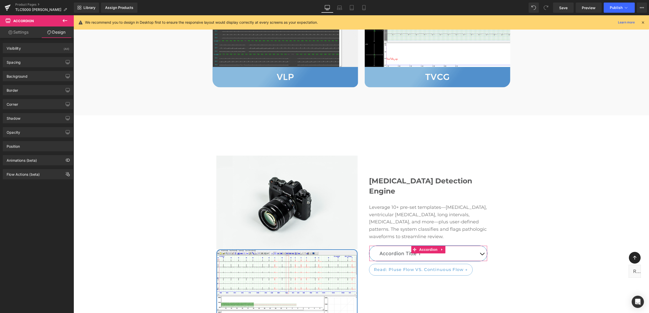
type input "#0072b5"
type input "100"
type input "1"
click at [38, 90] on div "Border" at bounding box center [38, 90] width 70 height 10
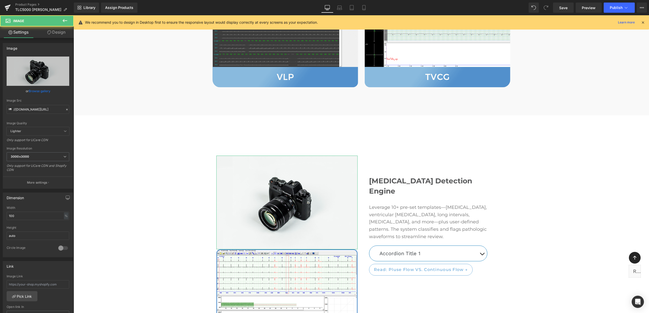
click at [56, 32] on link "Design" at bounding box center [56, 31] width 37 height 11
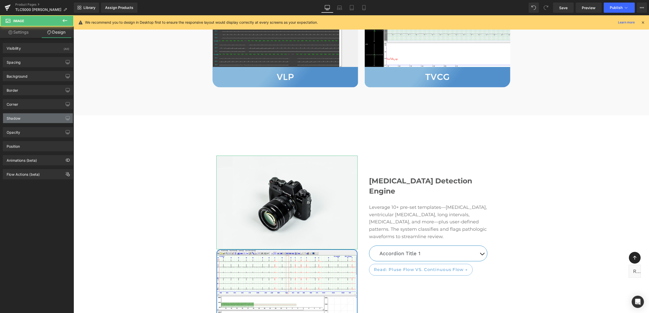
type input "0"
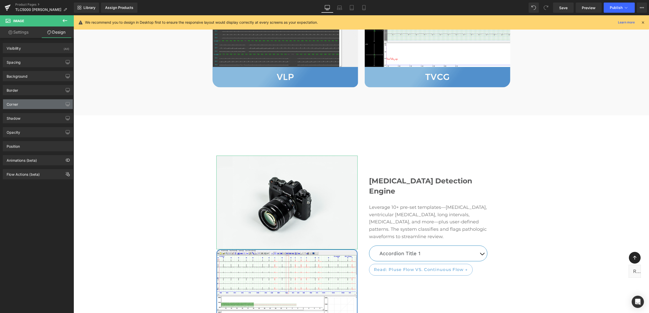
click at [34, 106] on div "Corner" at bounding box center [38, 104] width 70 height 10
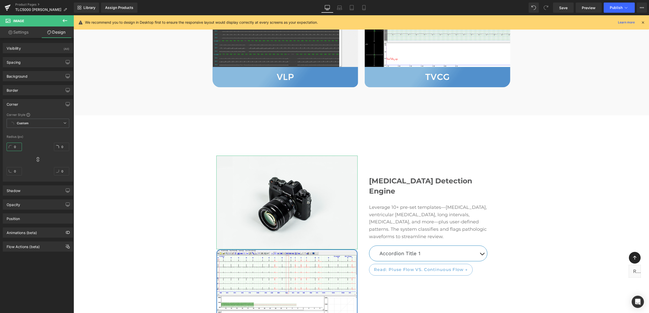
click at [16, 147] on input "0" at bounding box center [14, 146] width 15 height 8
type input "2"
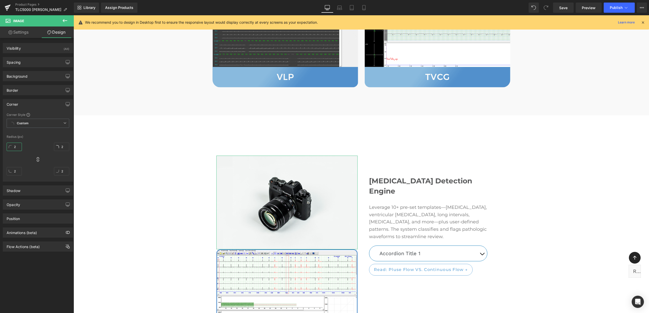
type input "20"
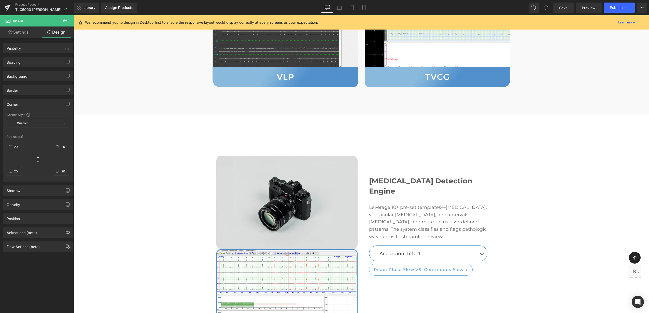
click at [253, 195] on img at bounding box center [286, 202] width 141 height 94
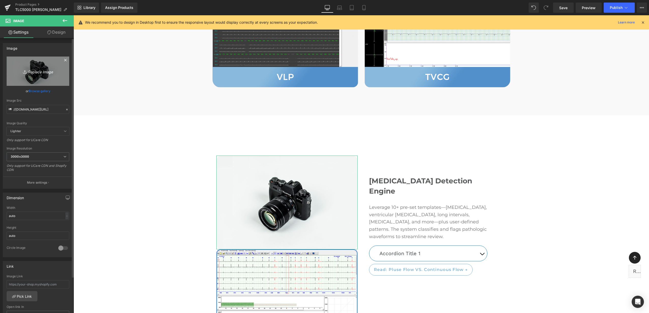
click at [37, 69] on icon "Replace Image" at bounding box center [38, 71] width 41 height 6
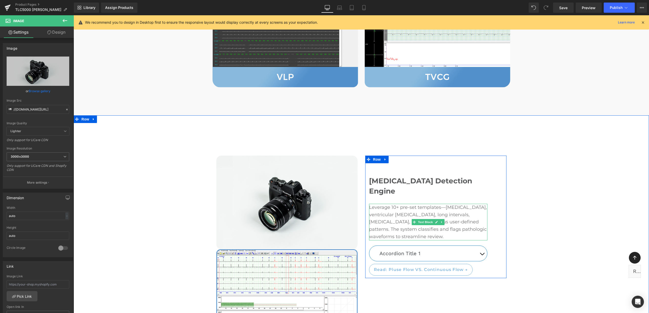
click at [385, 204] on p "Leverage 10+ pre-set templates—[MEDICAL_DATA], ventricular [MEDICAL_DATA], long…" at bounding box center [428, 222] width 118 height 37
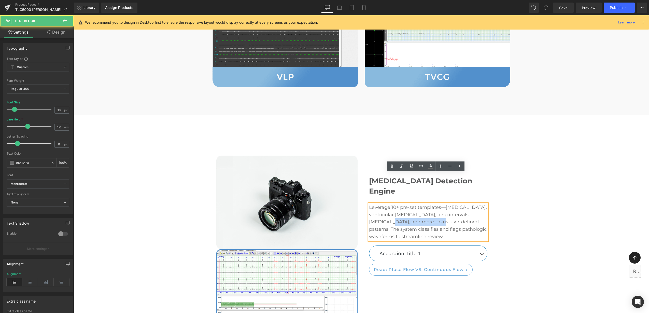
drag, startPoint x: 400, startPoint y: 191, endPoint x: 367, endPoint y: 191, distance: 33.8
click at [369, 204] on p "Leverage 10+ pre-set templates—[MEDICAL_DATA], ventricular [MEDICAL_DATA], long…" at bounding box center [428, 222] width 118 height 37
copy p "[MEDICAL_DATA]"
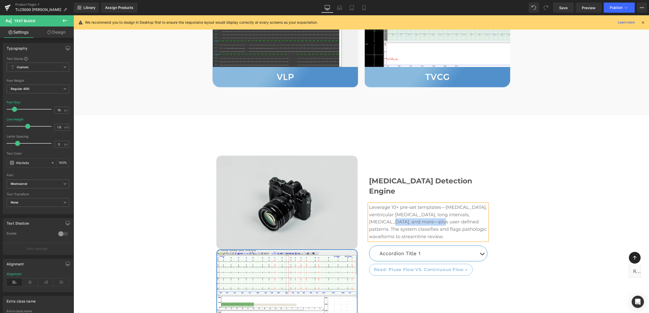
click at [248, 199] on img at bounding box center [286, 202] width 141 height 94
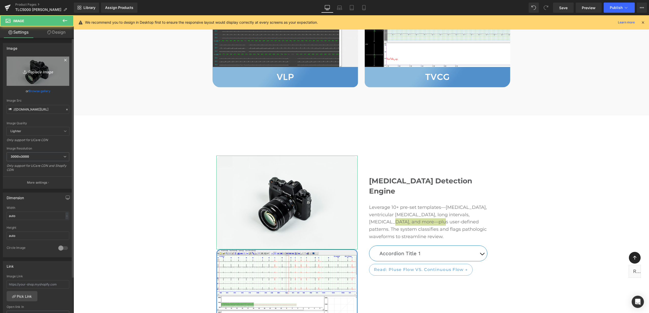
click at [28, 75] on link "Replace Image" at bounding box center [38, 70] width 63 height 29
type input "C:\fakepath\ST analysis.png"
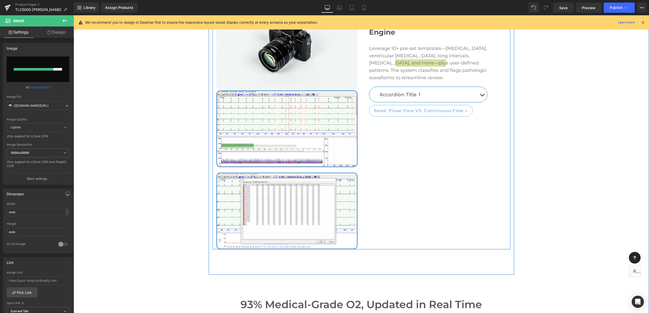
scroll to position [954, 0]
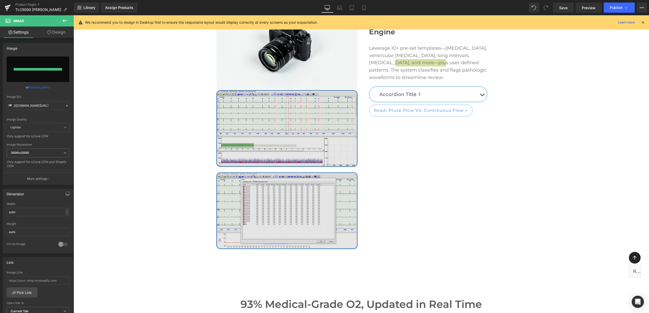
type input "[URL][DOMAIN_NAME]"
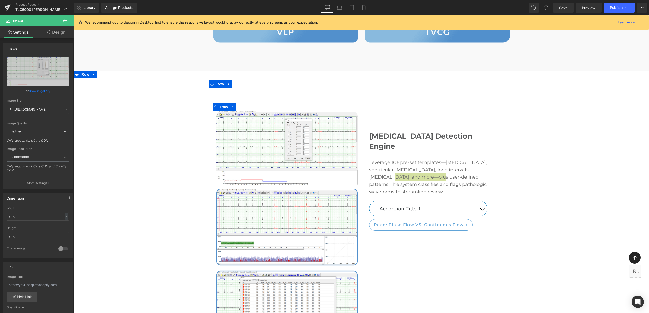
scroll to position [763, 0]
